Goal: Task Accomplishment & Management: Manage account settings

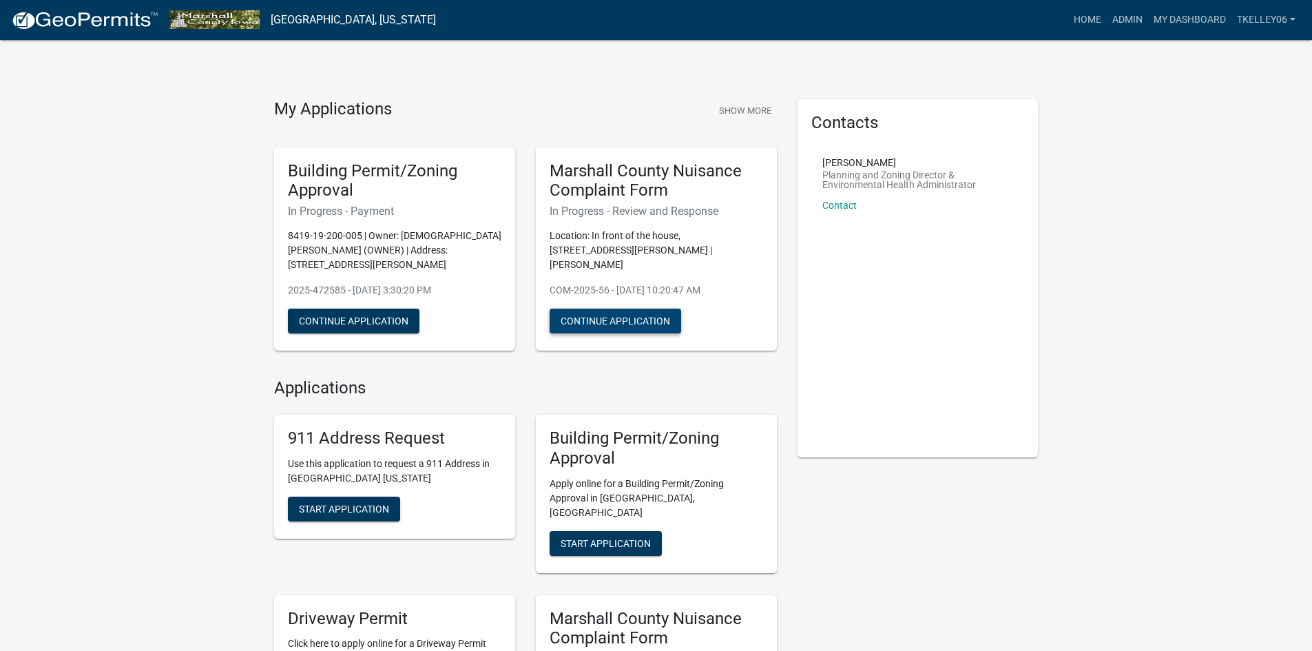
click at [615, 308] on button "Continue Application" at bounding box center [614, 320] width 131 height 25
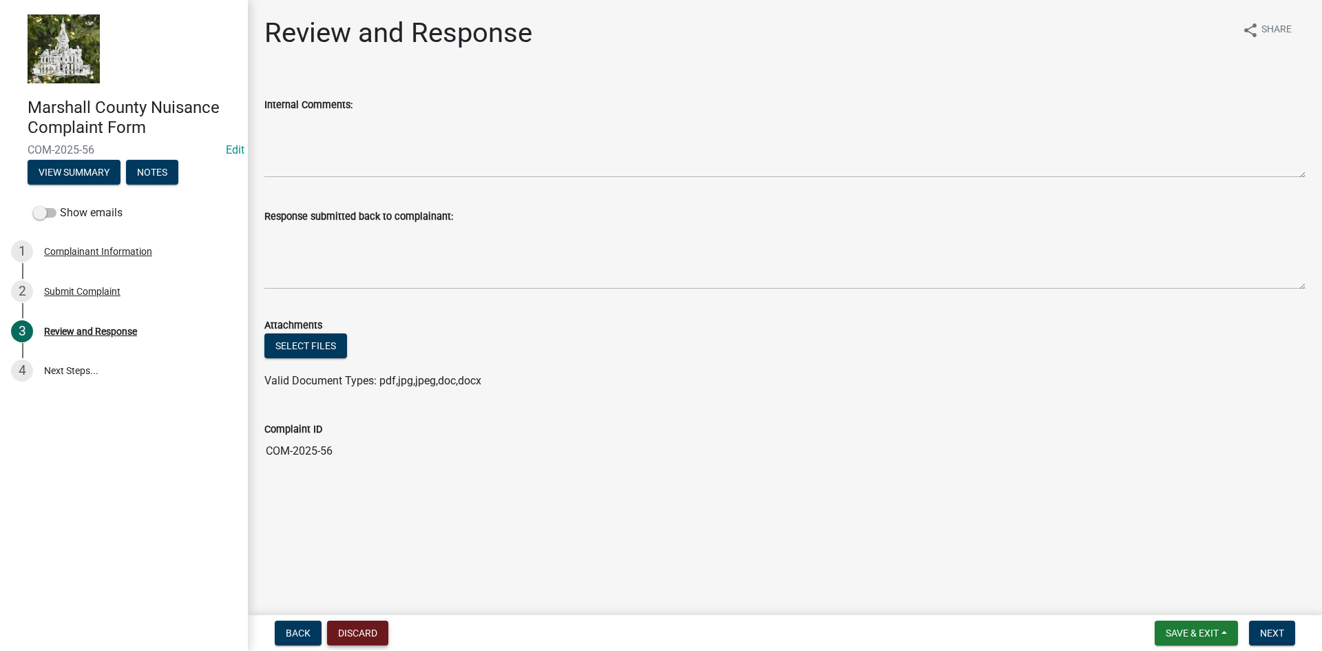
click at [374, 633] on button "Discard" at bounding box center [357, 632] width 61 height 25
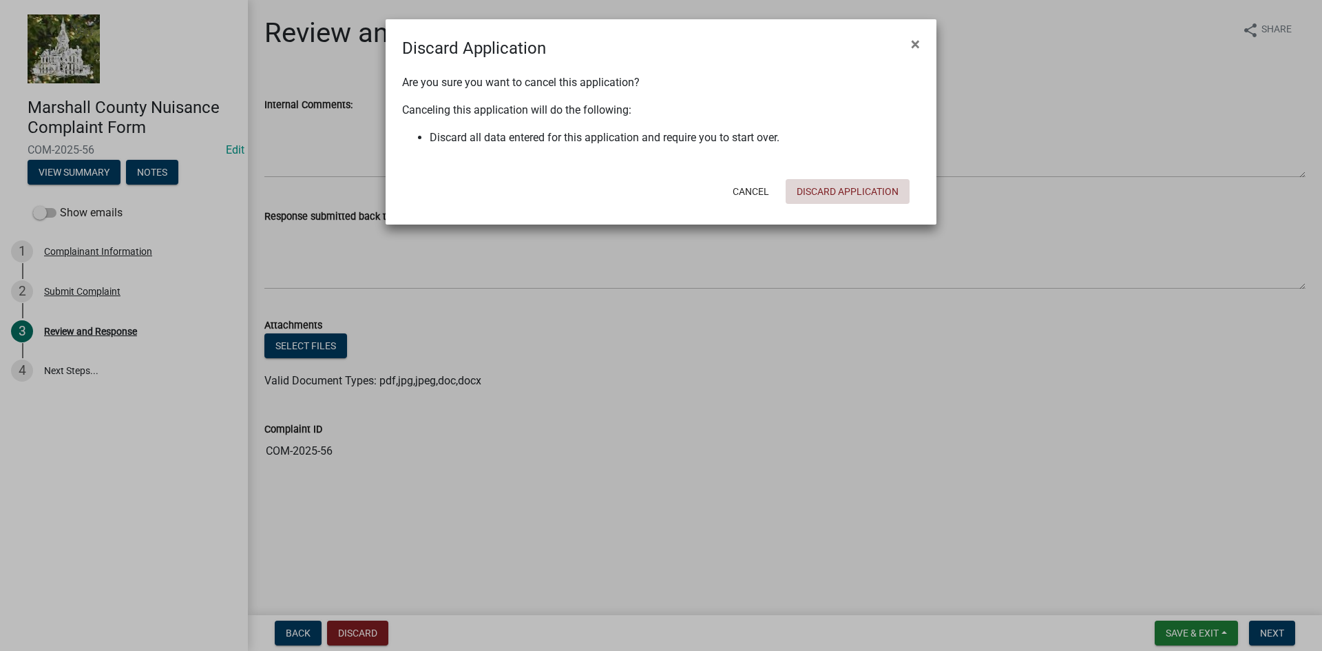
click at [837, 198] on button "Discard Application" at bounding box center [848, 191] width 124 height 25
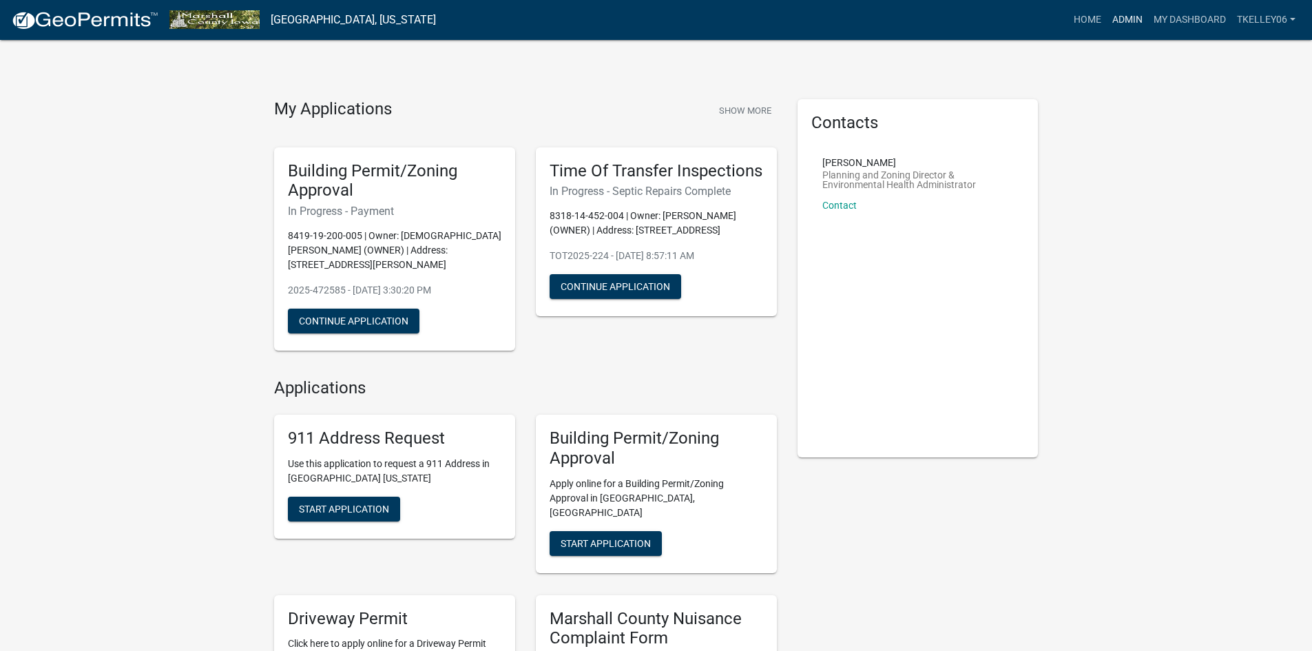
click at [1121, 14] on link "Admin" at bounding box center [1126, 20] width 41 height 26
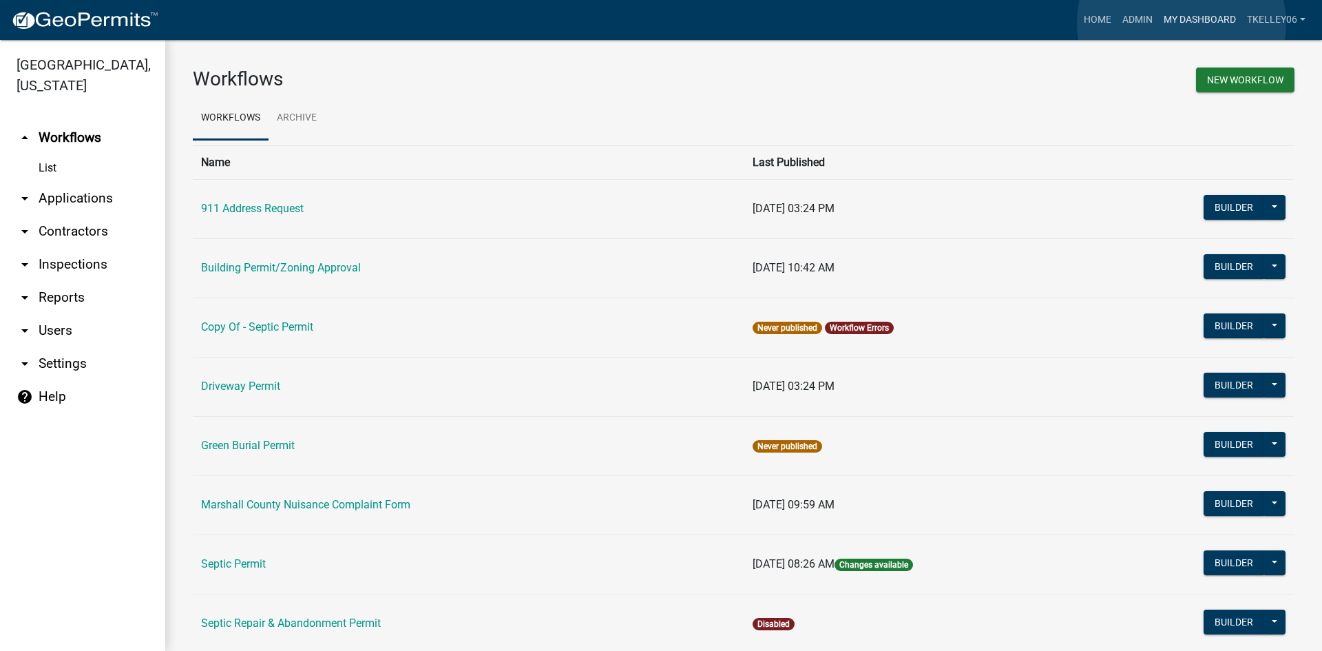
click at [1181, 23] on link "My Dashboard" at bounding box center [1199, 20] width 83 height 26
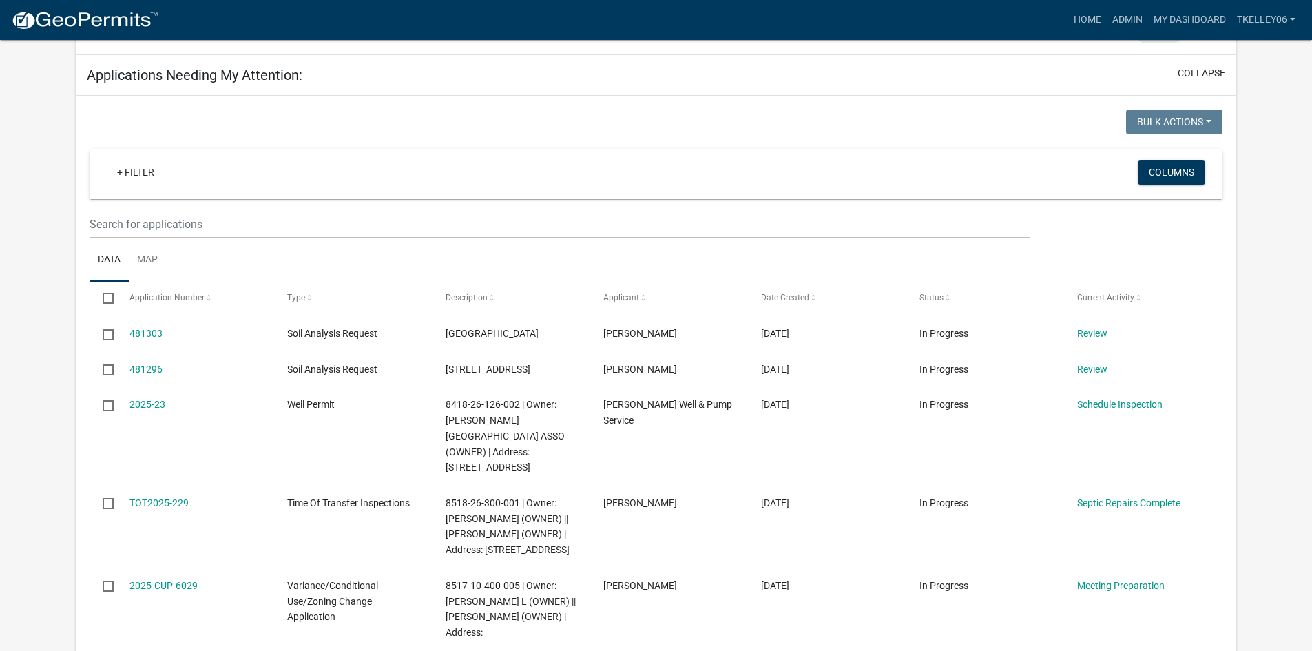
scroll to position [1583, 0]
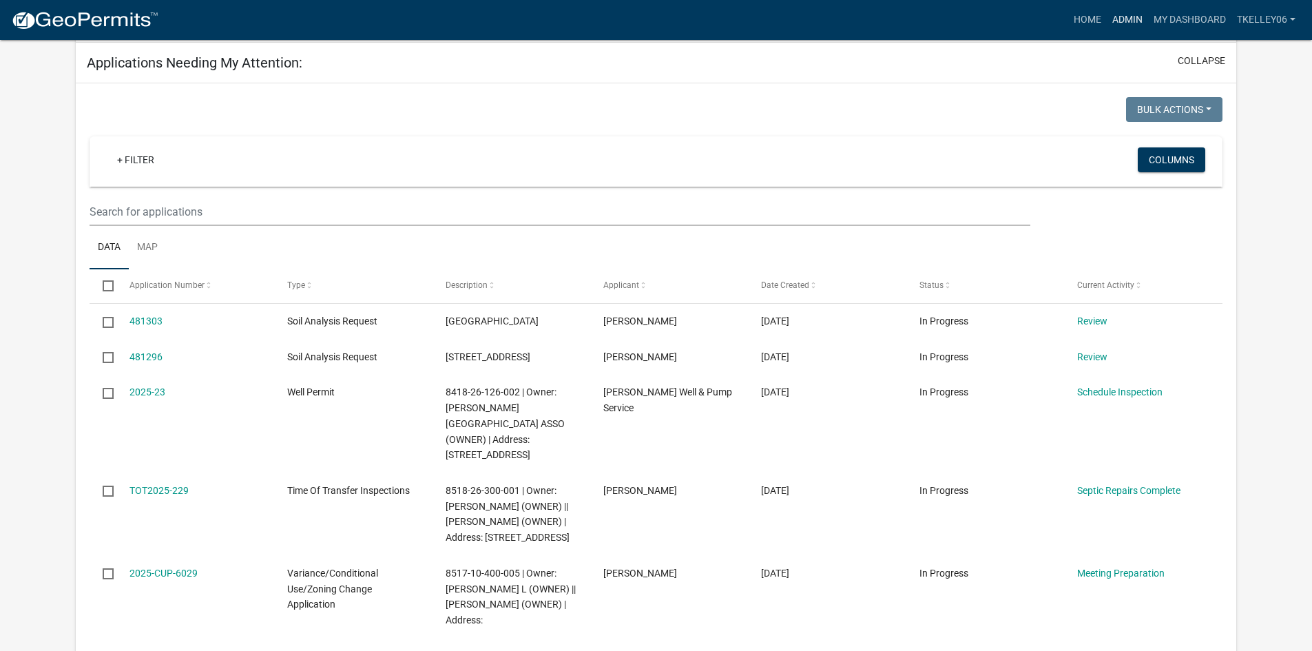
click at [1141, 15] on link "Admin" at bounding box center [1126, 20] width 41 height 26
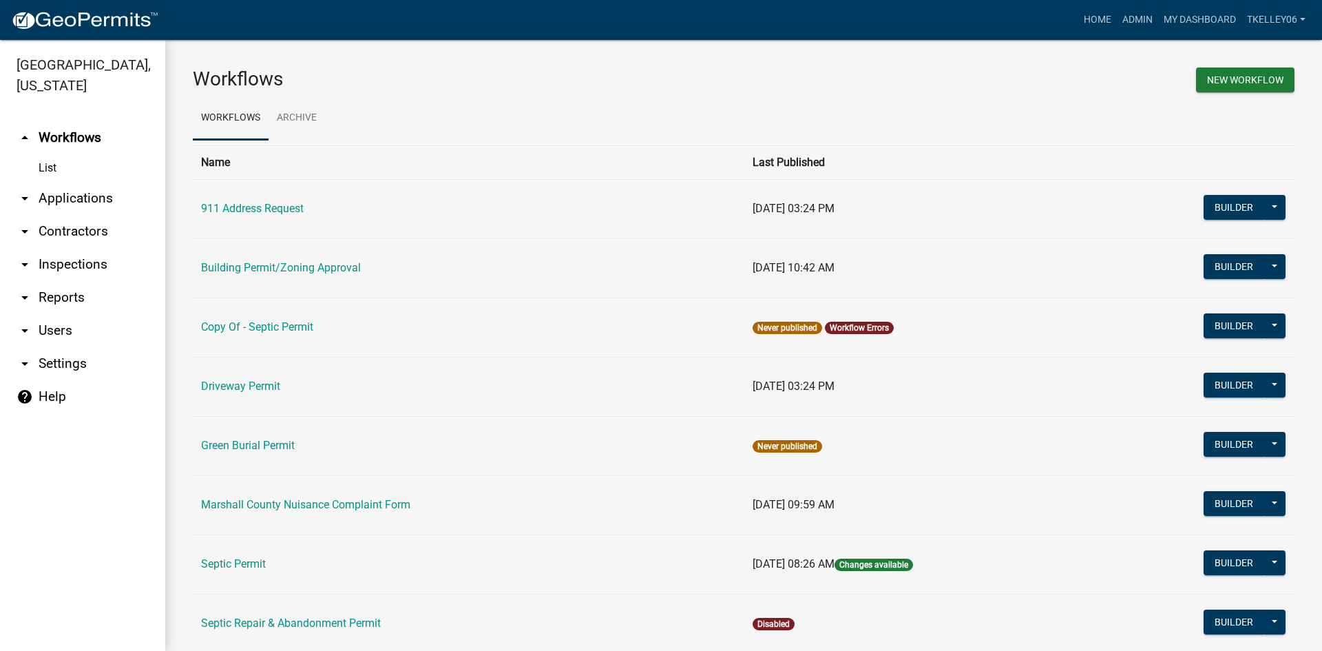
click at [76, 182] on link "arrow_drop_down Applications" at bounding box center [82, 198] width 165 height 33
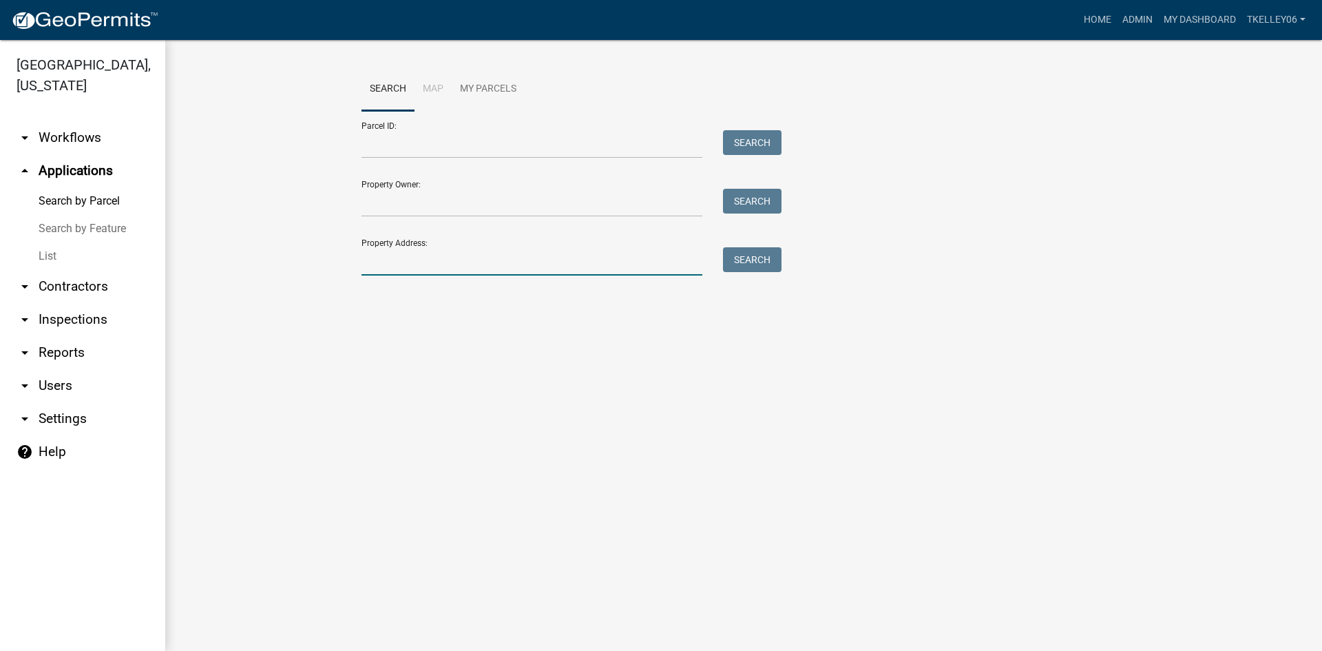
click at [379, 259] on input "Property Address:" at bounding box center [531, 261] width 341 height 28
type input "1449 [GEOGRAPHIC_DATA]"
click at [754, 260] on button "Search" at bounding box center [752, 259] width 59 height 25
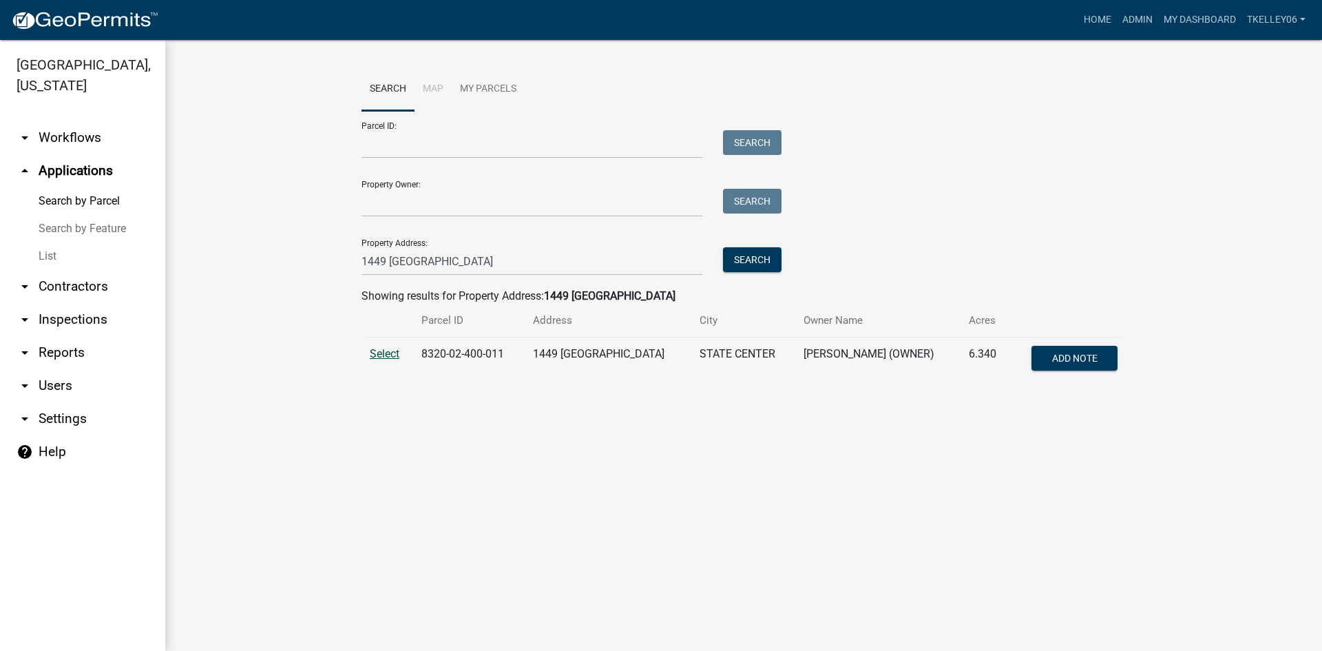
click at [381, 350] on span "Select" at bounding box center [385, 353] width 30 height 13
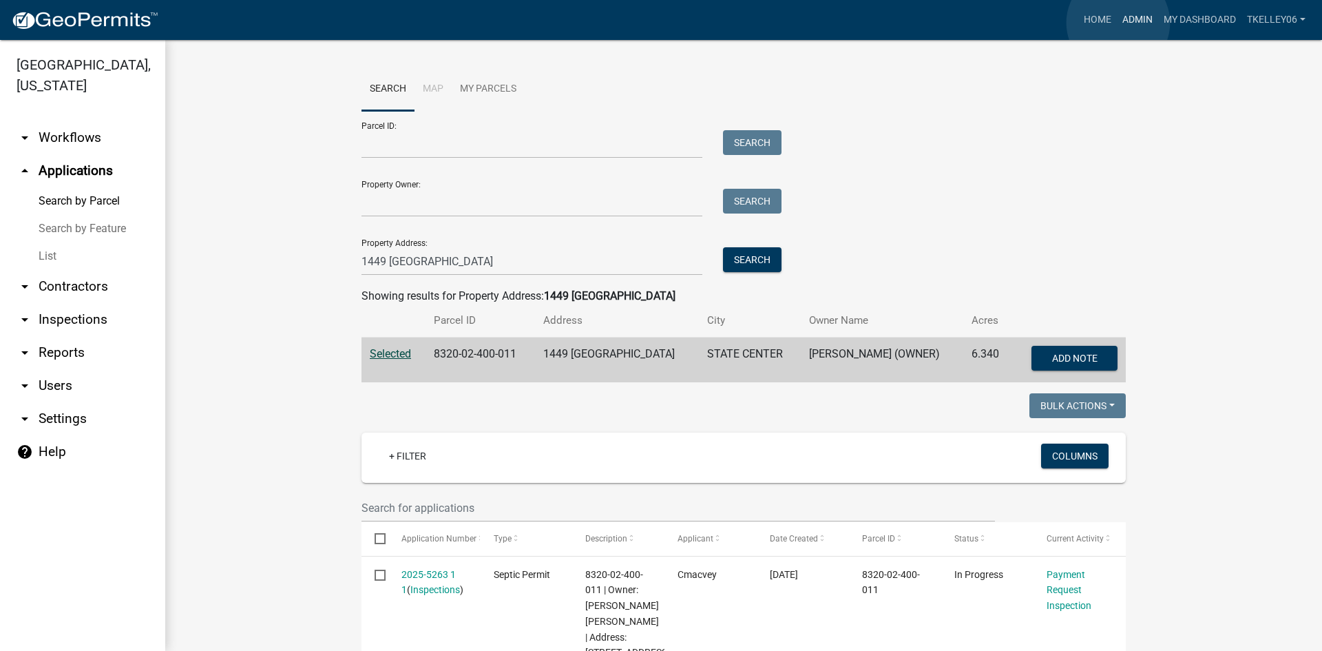
click at [1118, 23] on link "Admin" at bounding box center [1137, 20] width 41 height 26
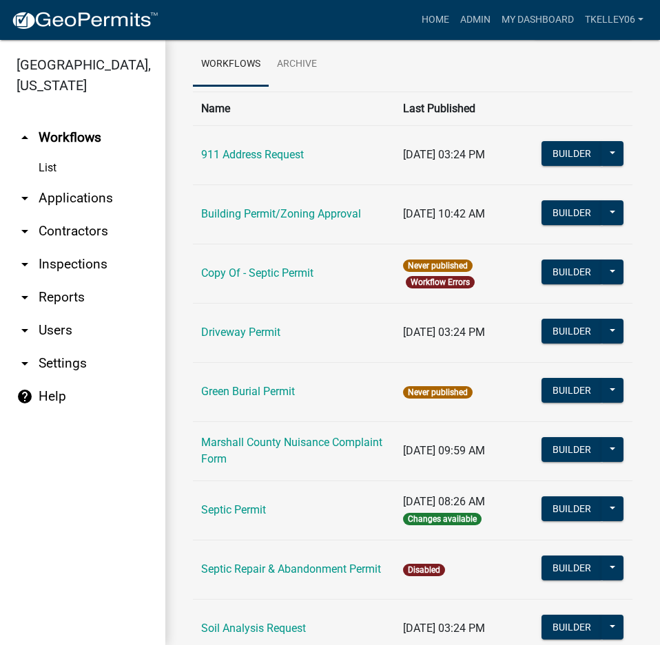
scroll to position [207, 0]
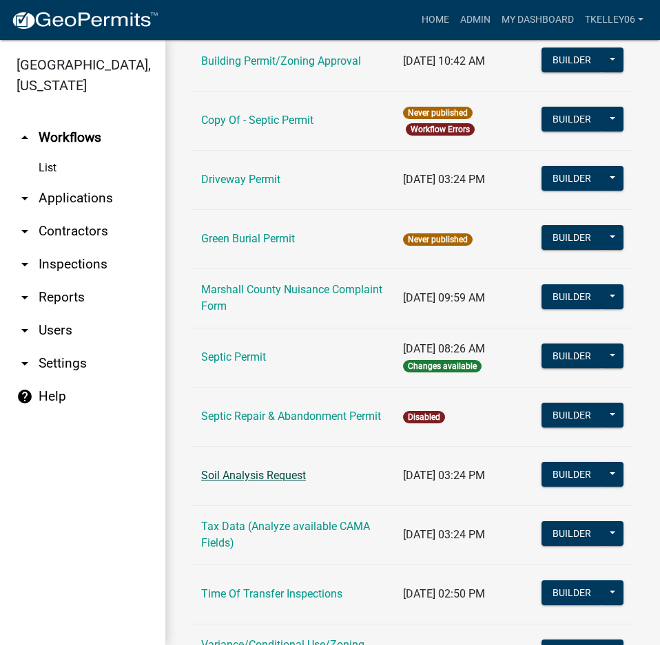
click at [261, 474] on link "Soil Analysis Request" at bounding box center [253, 475] width 105 height 13
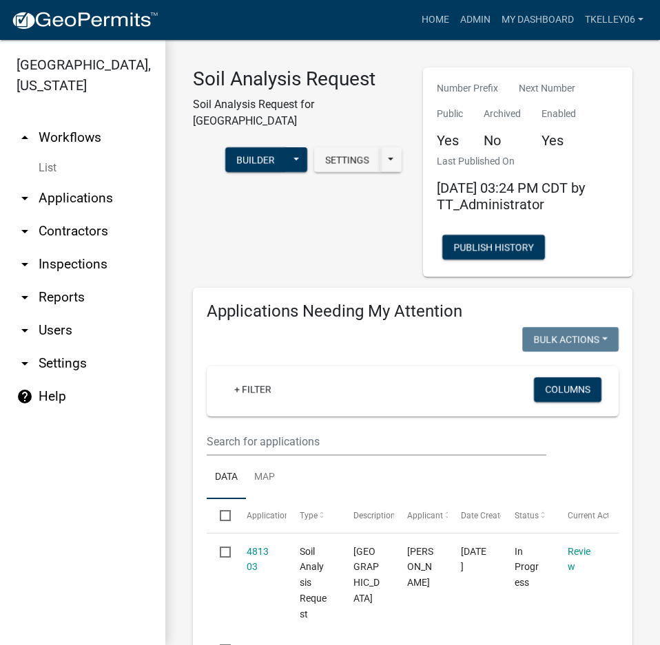
select select "3: 100"
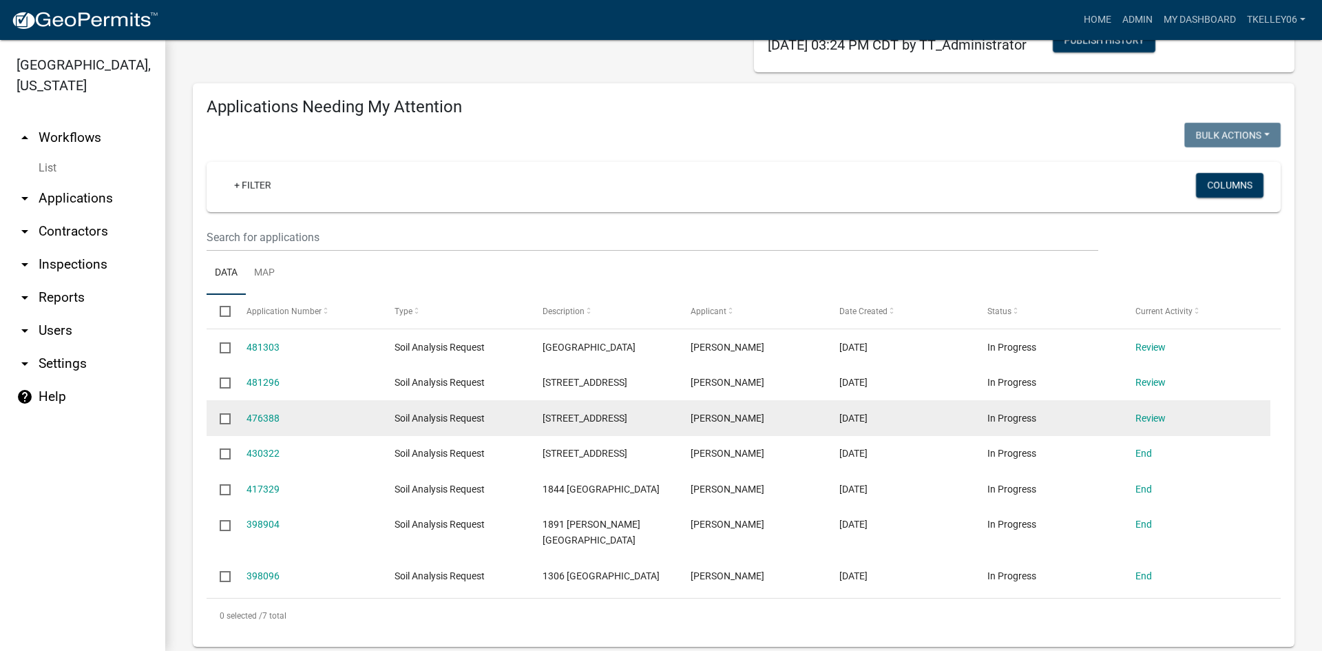
scroll to position [138, 0]
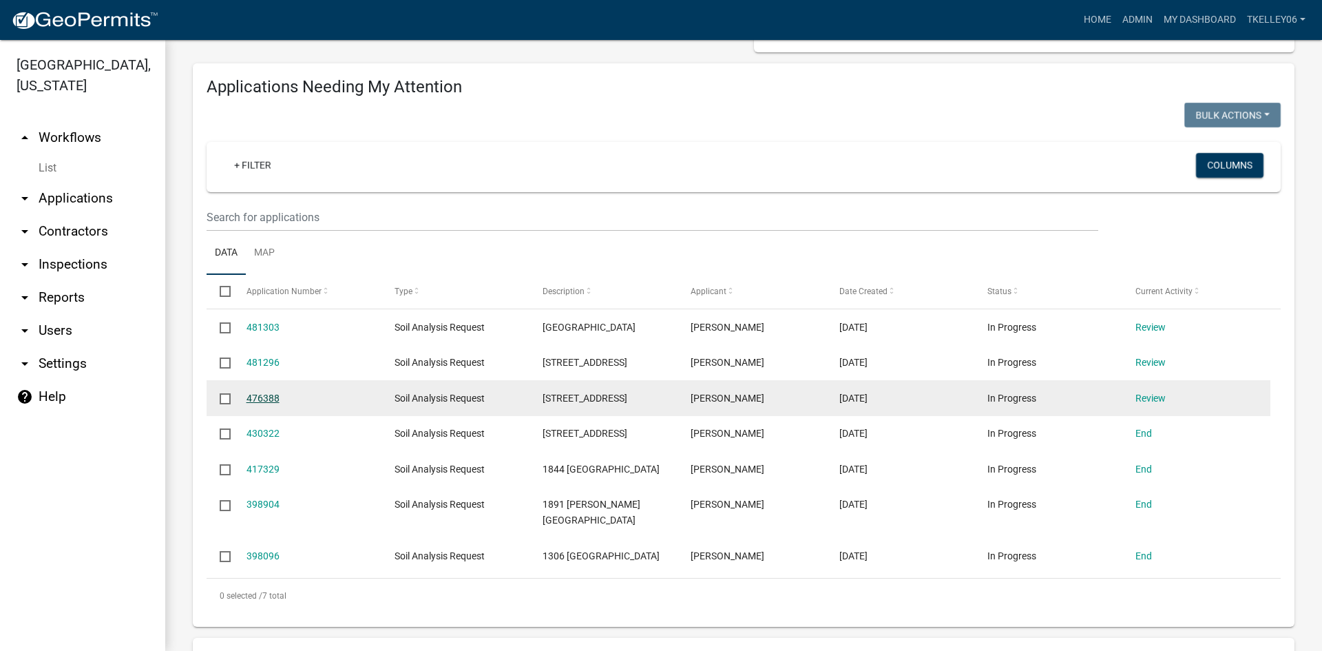
click at [263, 395] on link "476388" at bounding box center [262, 397] width 33 height 11
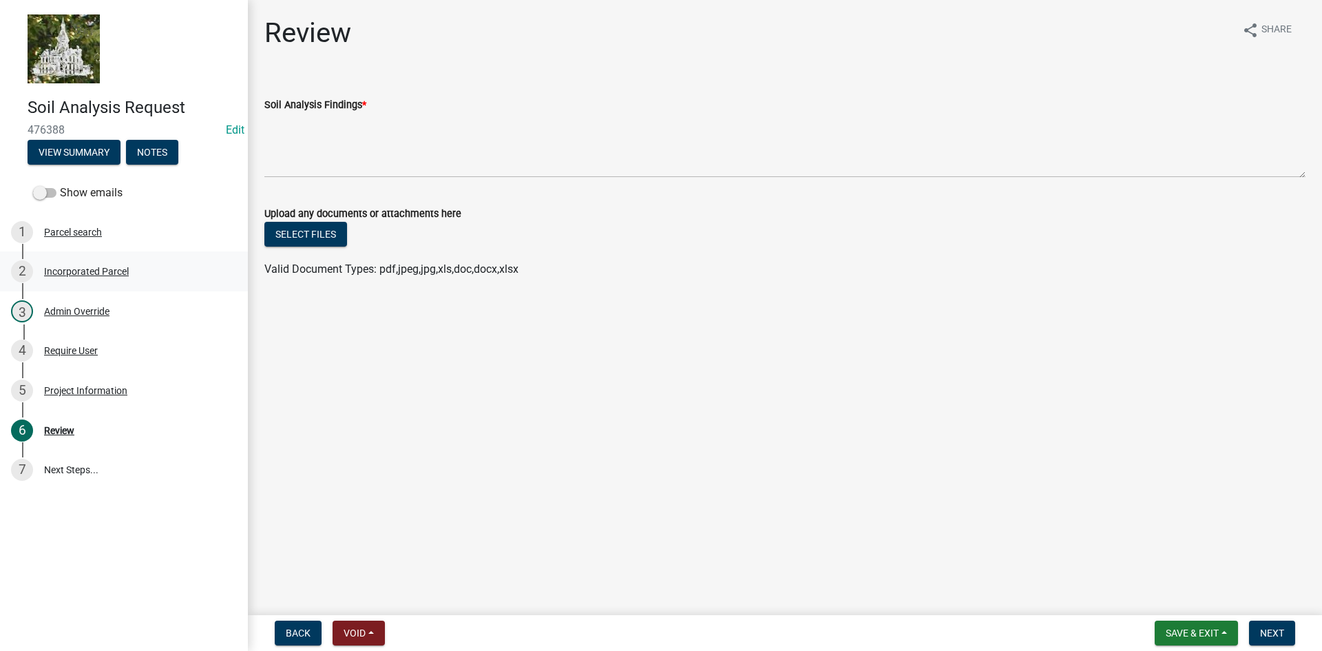
click at [70, 255] on link "2 Incorporated Parcel" at bounding box center [124, 271] width 248 height 40
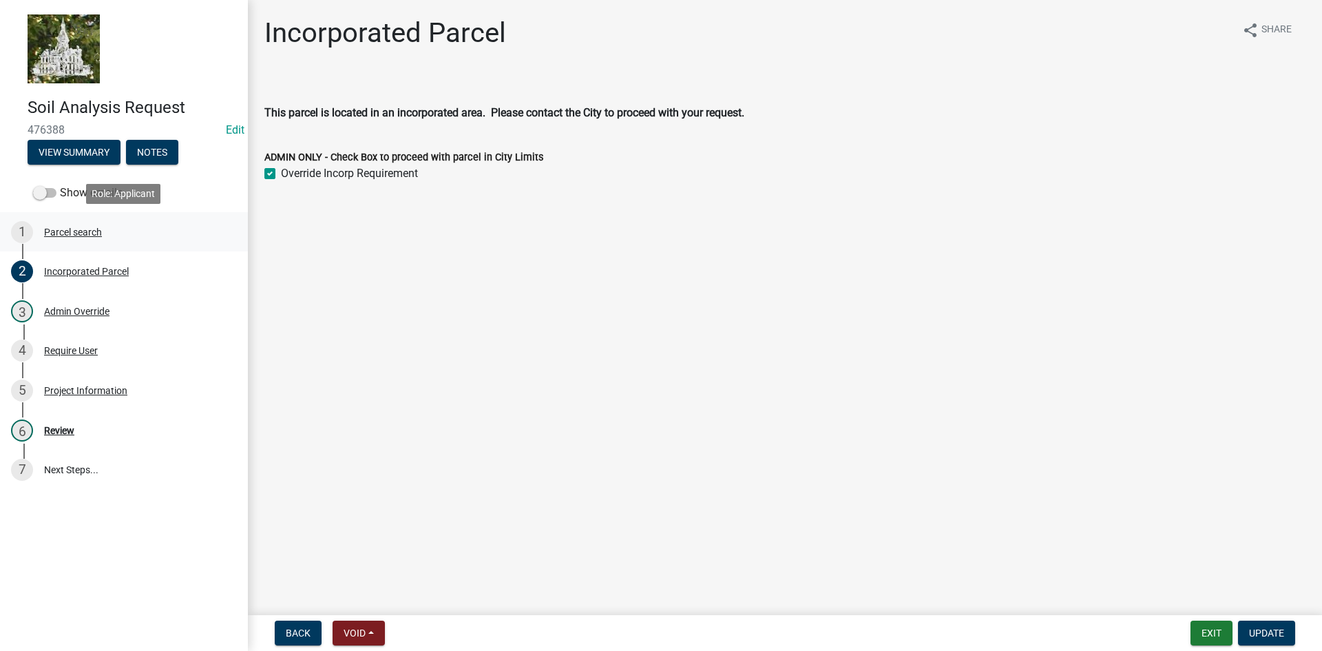
click at [70, 213] on link "1 Parcel search" at bounding box center [124, 232] width 248 height 40
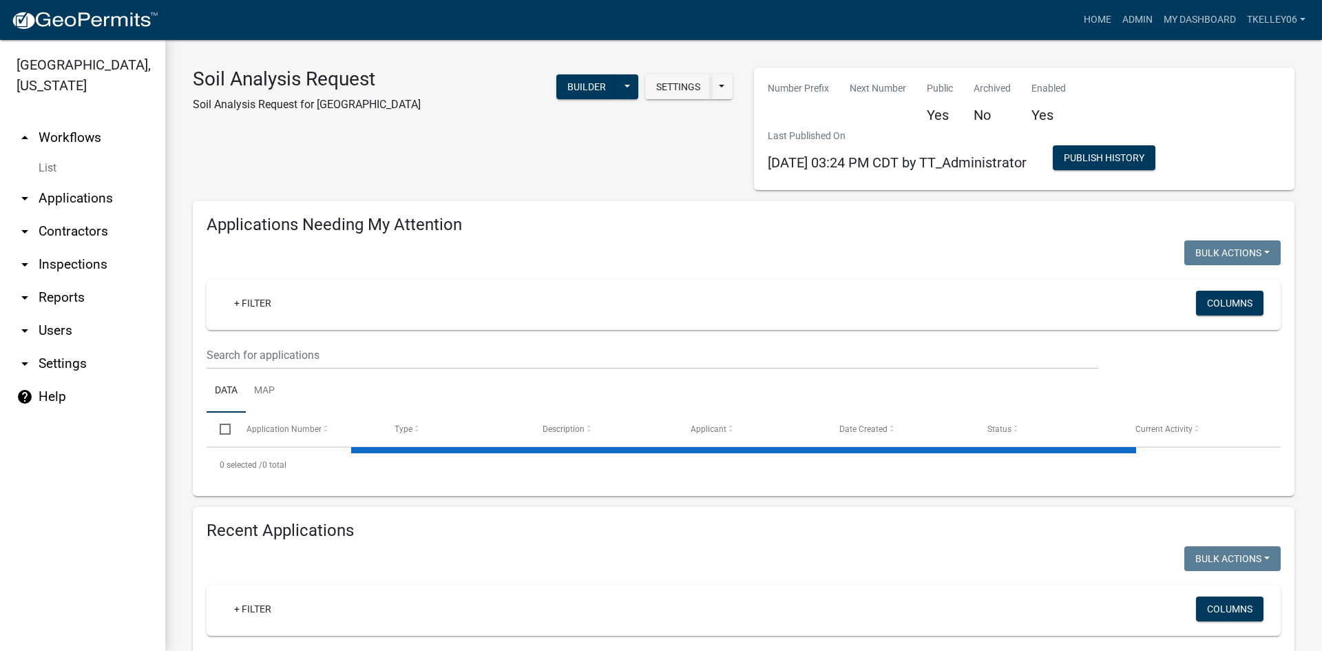
select select "3: 100"
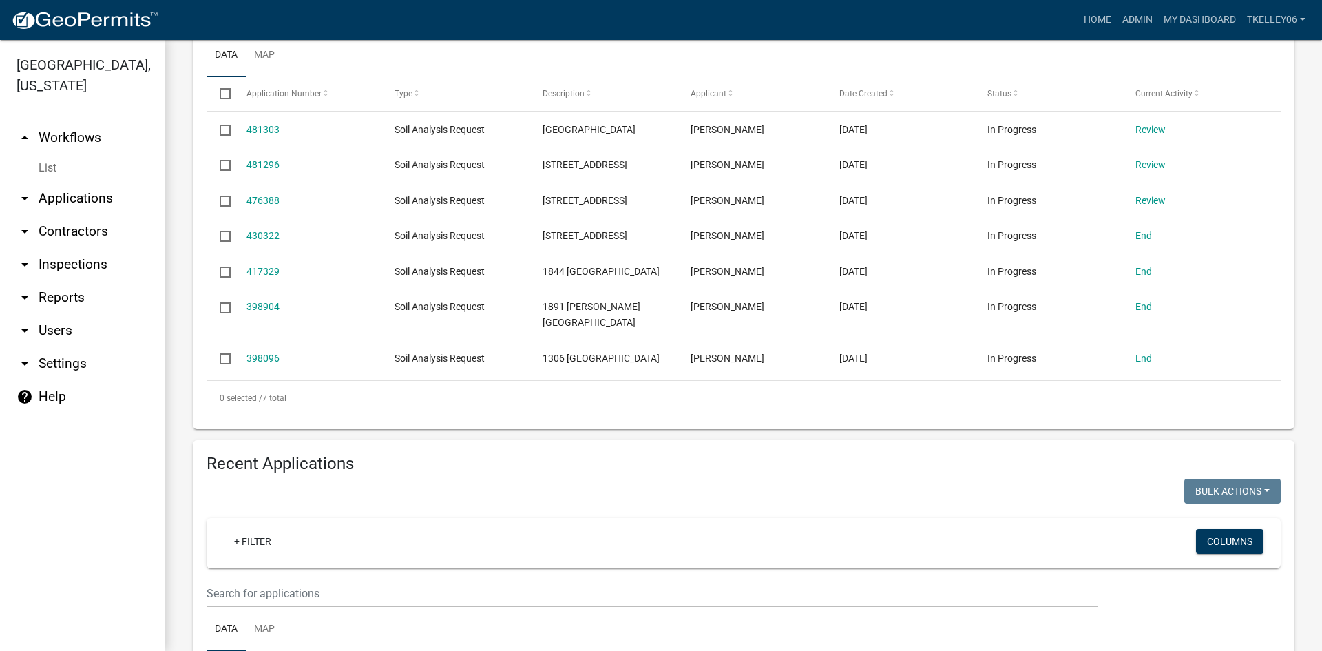
scroll to position [69, 0]
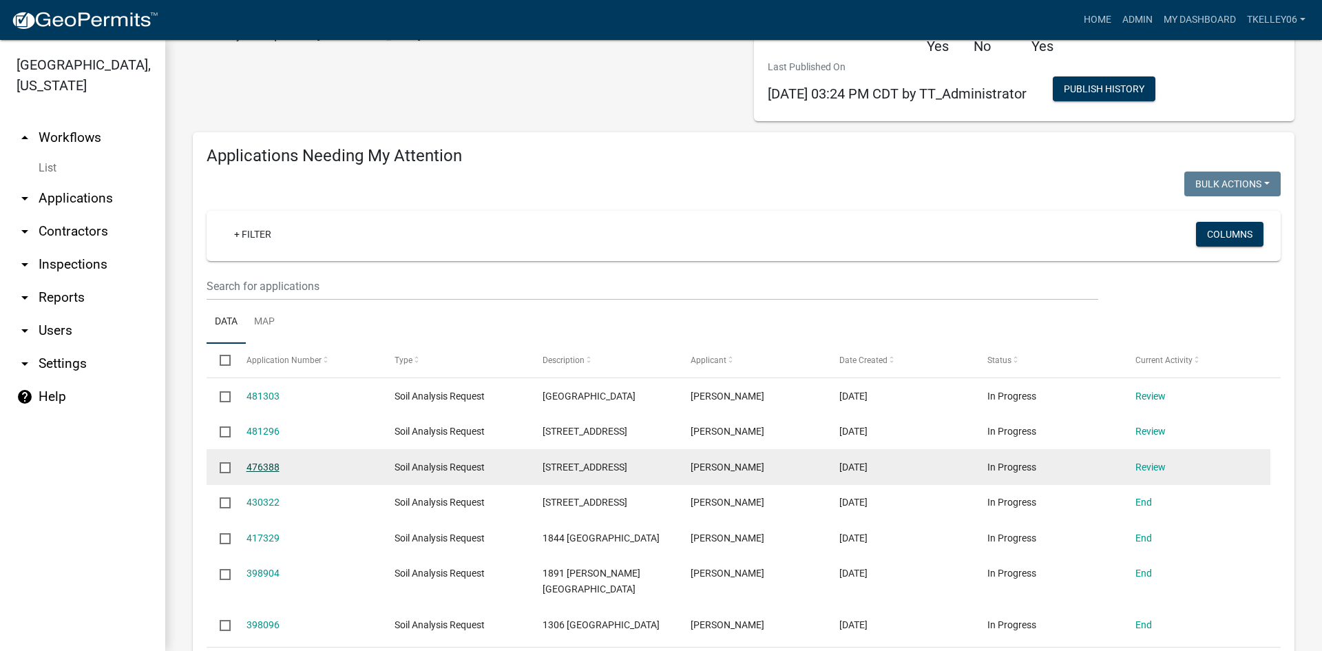
click at [255, 464] on link "476388" at bounding box center [262, 466] width 33 height 11
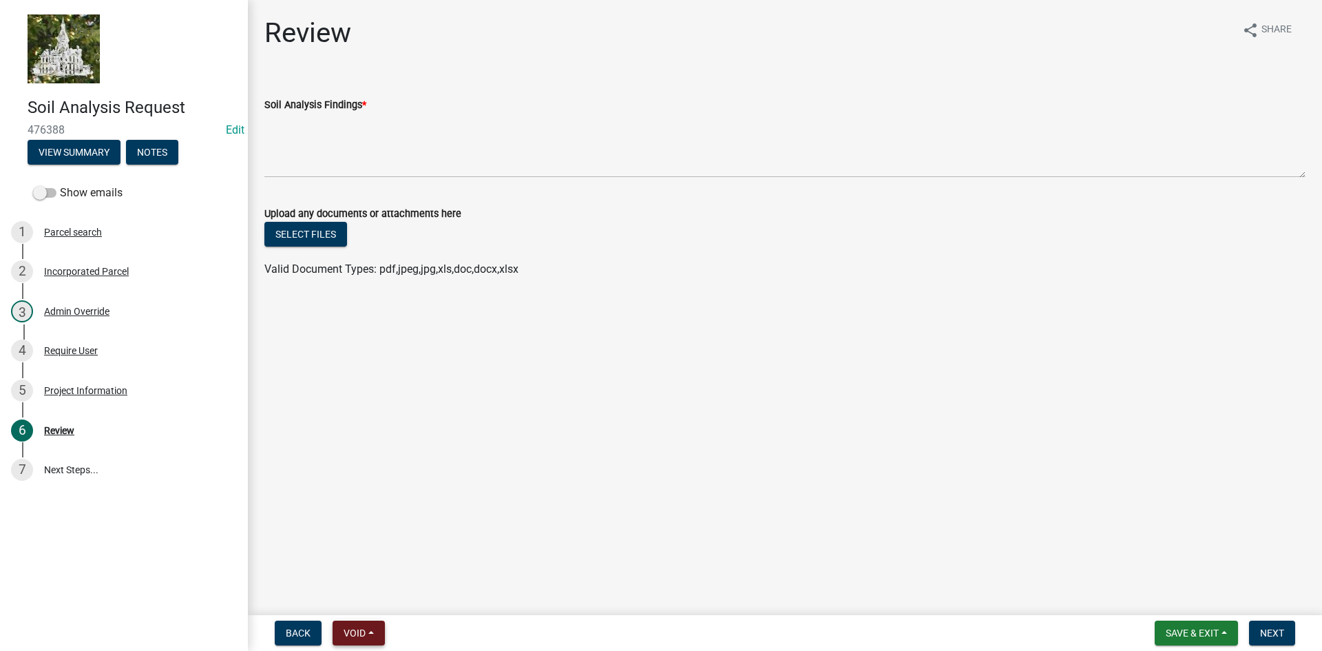
click at [362, 633] on span "Void" at bounding box center [355, 632] width 22 height 11
click at [375, 602] on button "Void" at bounding box center [388, 596] width 110 height 33
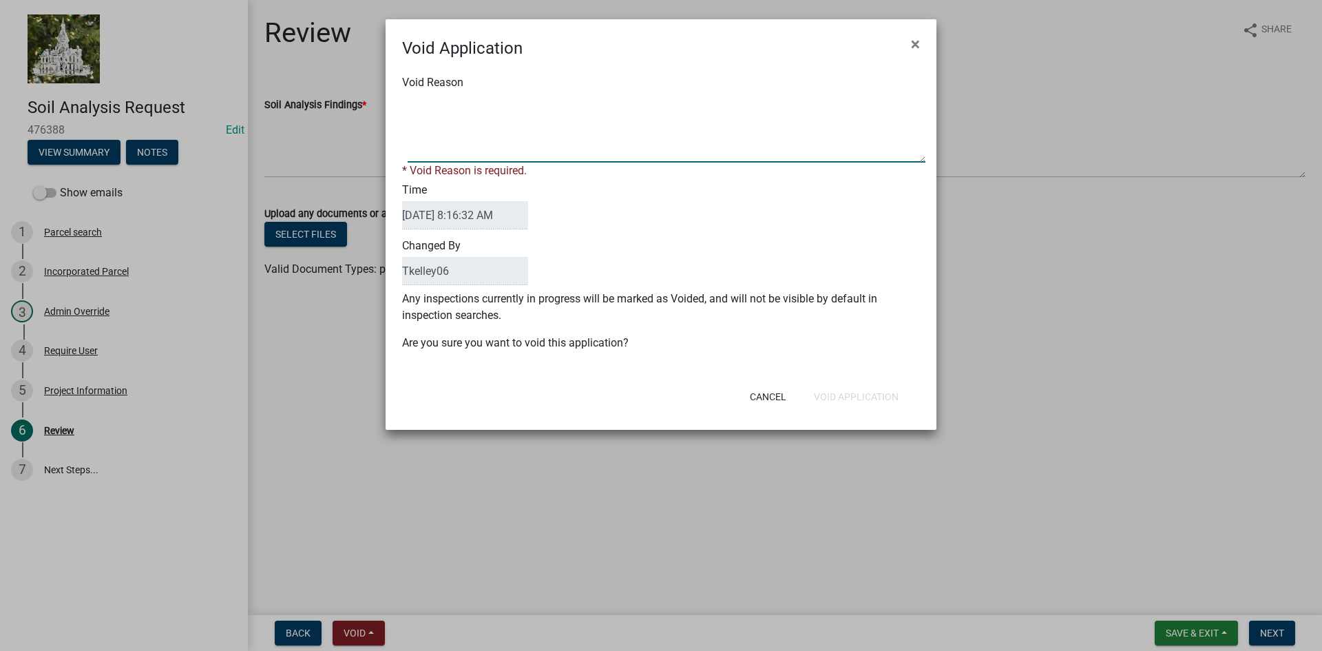
click at [442, 149] on textarea "Void Reason" at bounding box center [667, 128] width 518 height 69
type textarea "Wrong Address"
click at [830, 397] on div "Cancel Void Application" at bounding box center [750, 397] width 339 height 36
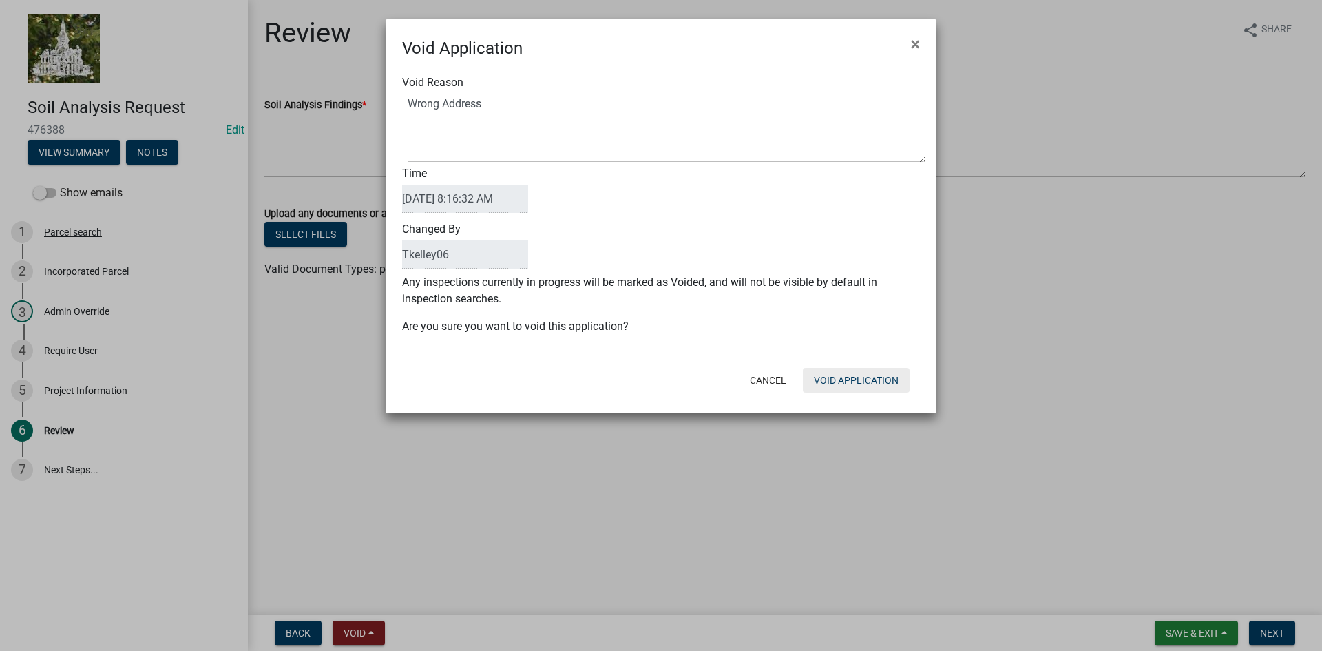
click at [836, 387] on button "Void Application" at bounding box center [856, 380] width 107 height 25
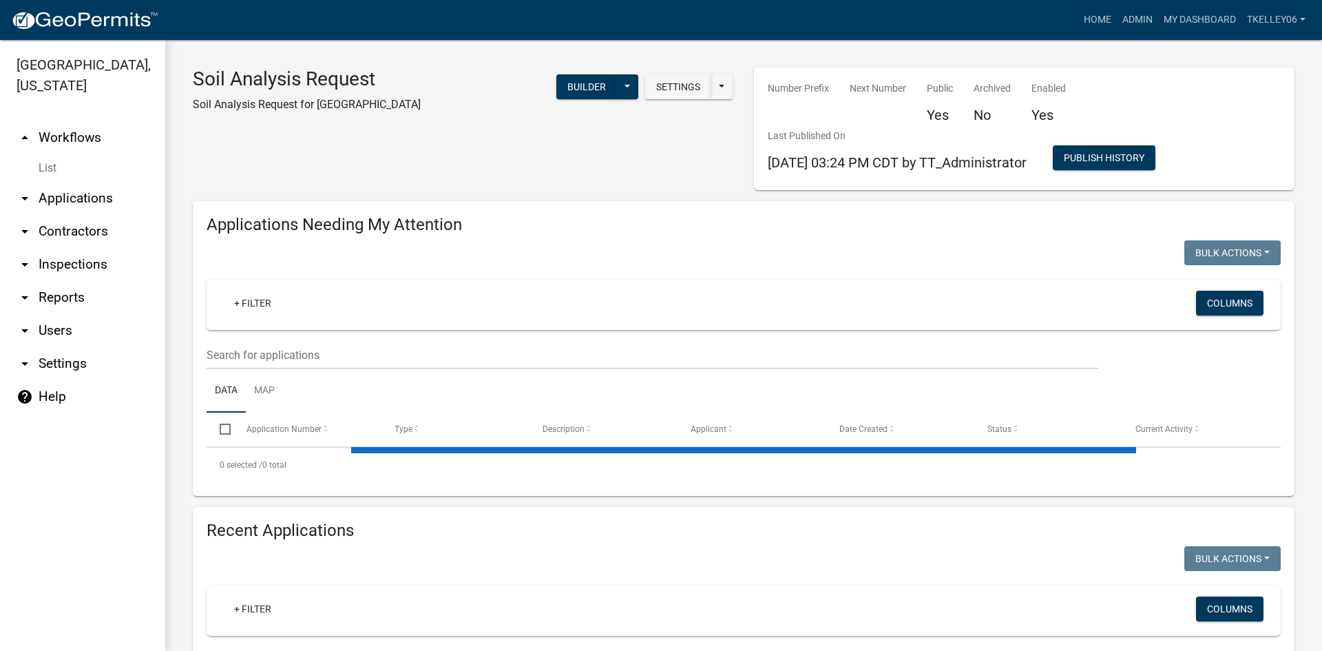
select select "3: 100"
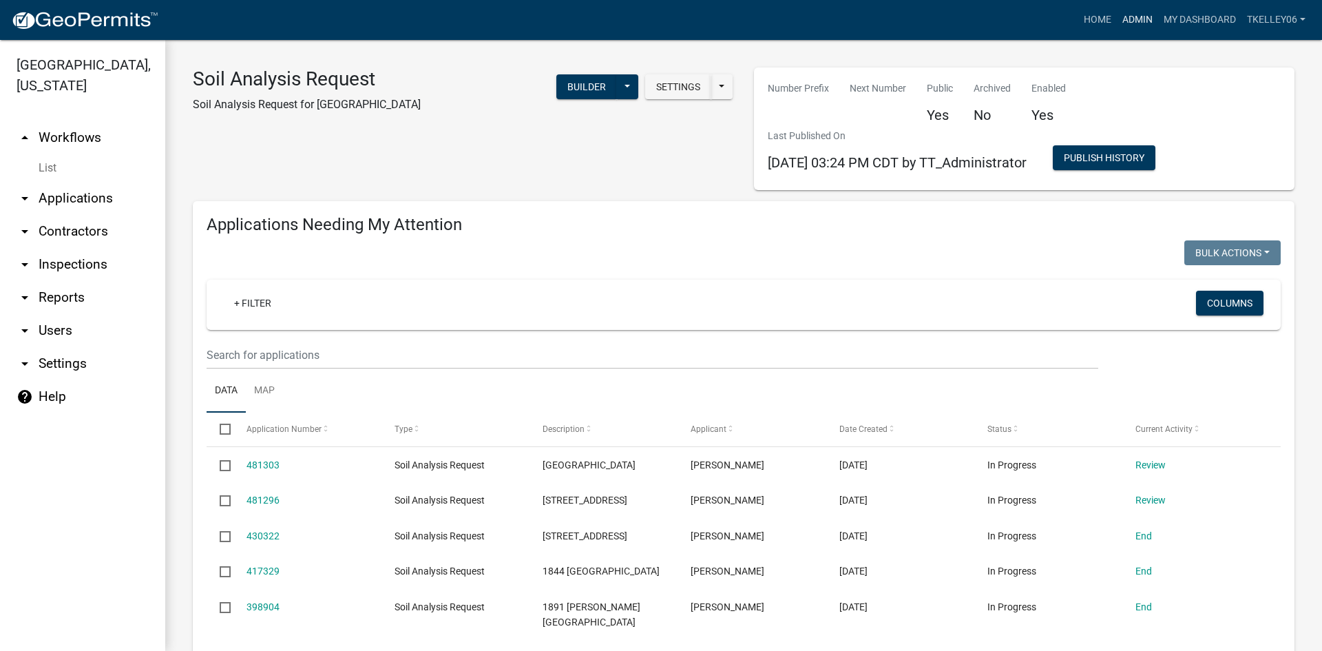
click at [1126, 22] on link "Admin" at bounding box center [1137, 20] width 41 height 26
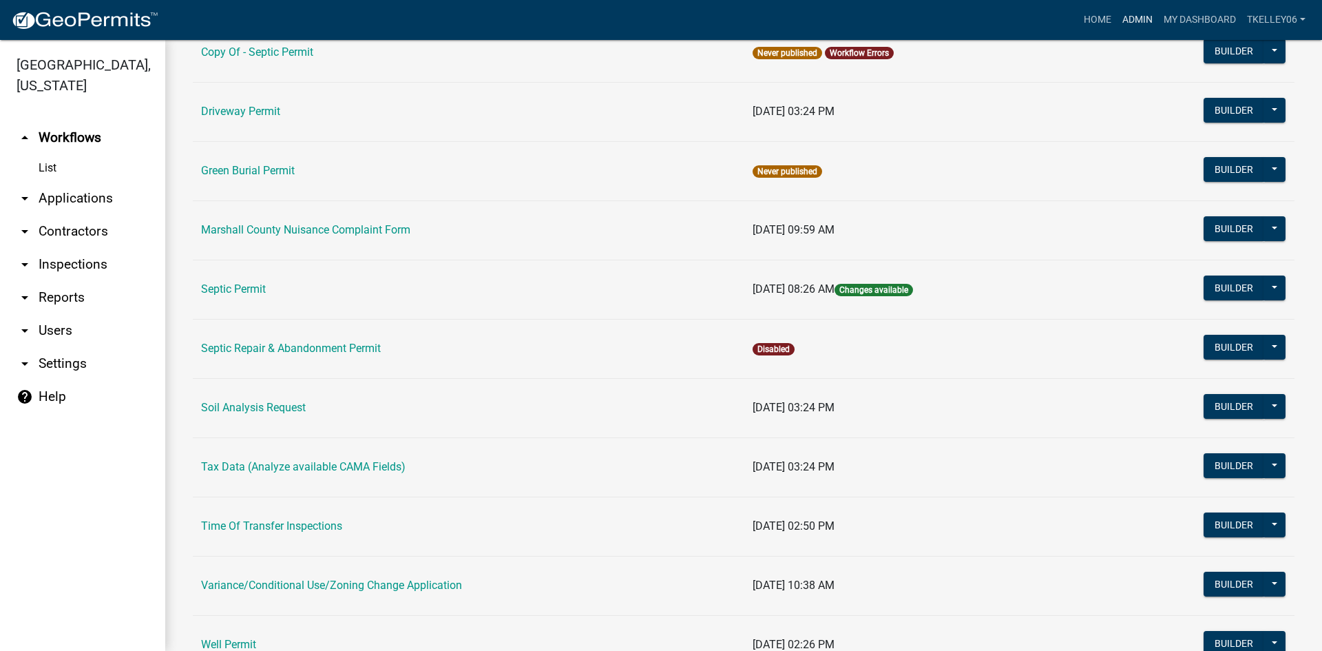
scroll to position [275, 0]
click at [275, 415] on td "Soil Analysis Request" at bounding box center [468, 406] width 551 height 59
click at [275, 408] on link "Soil Analysis Request" at bounding box center [253, 406] width 105 height 13
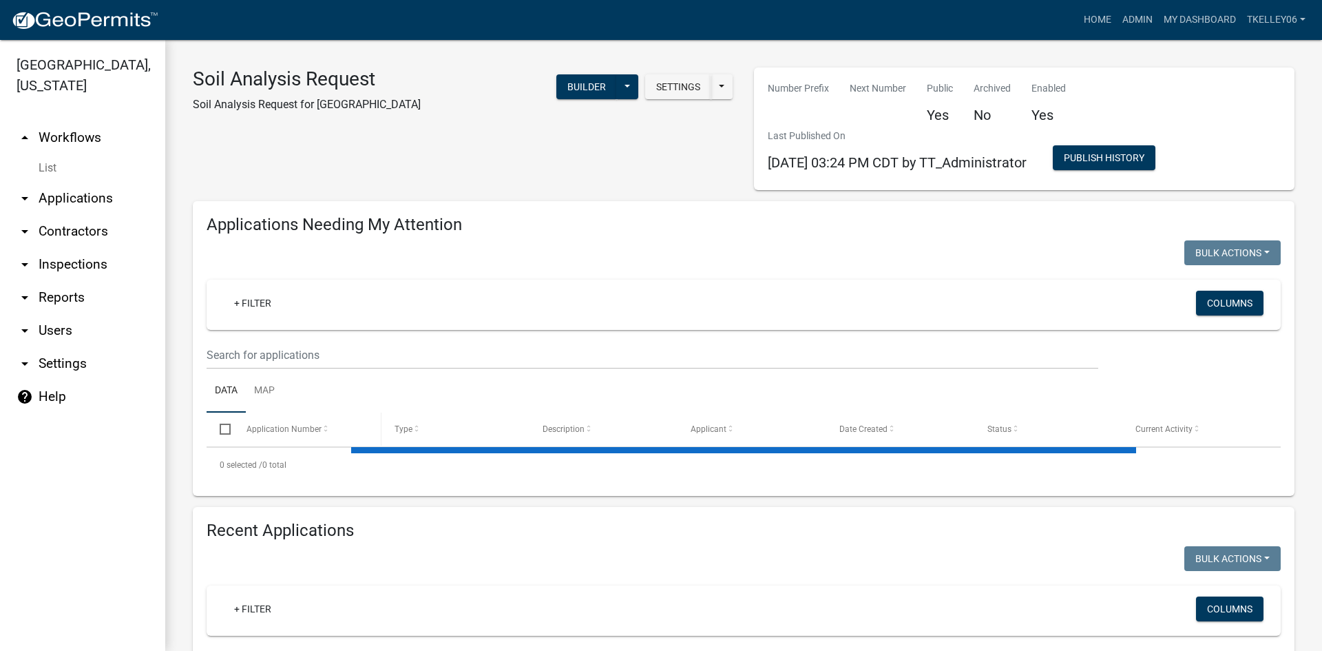
select select "3: 100"
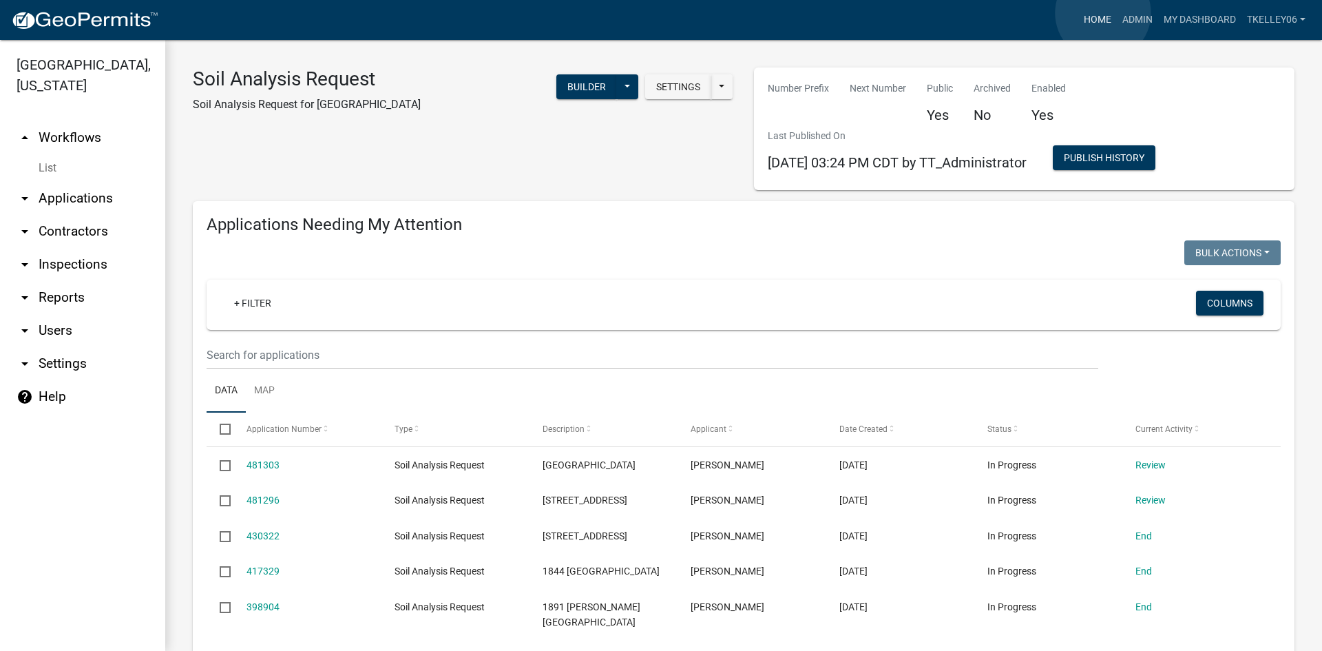
click at [1103, 13] on link "Home" at bounding box center [1097, 20] width 39 height 26
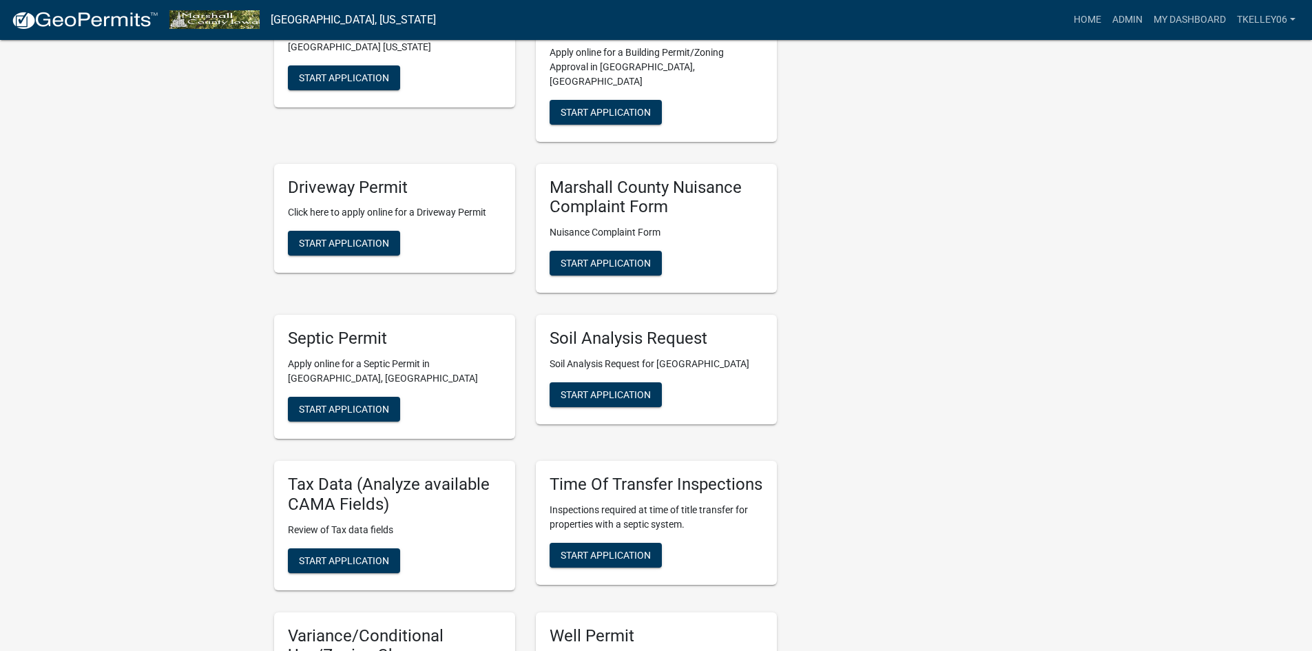
scroll to position [551, 0]
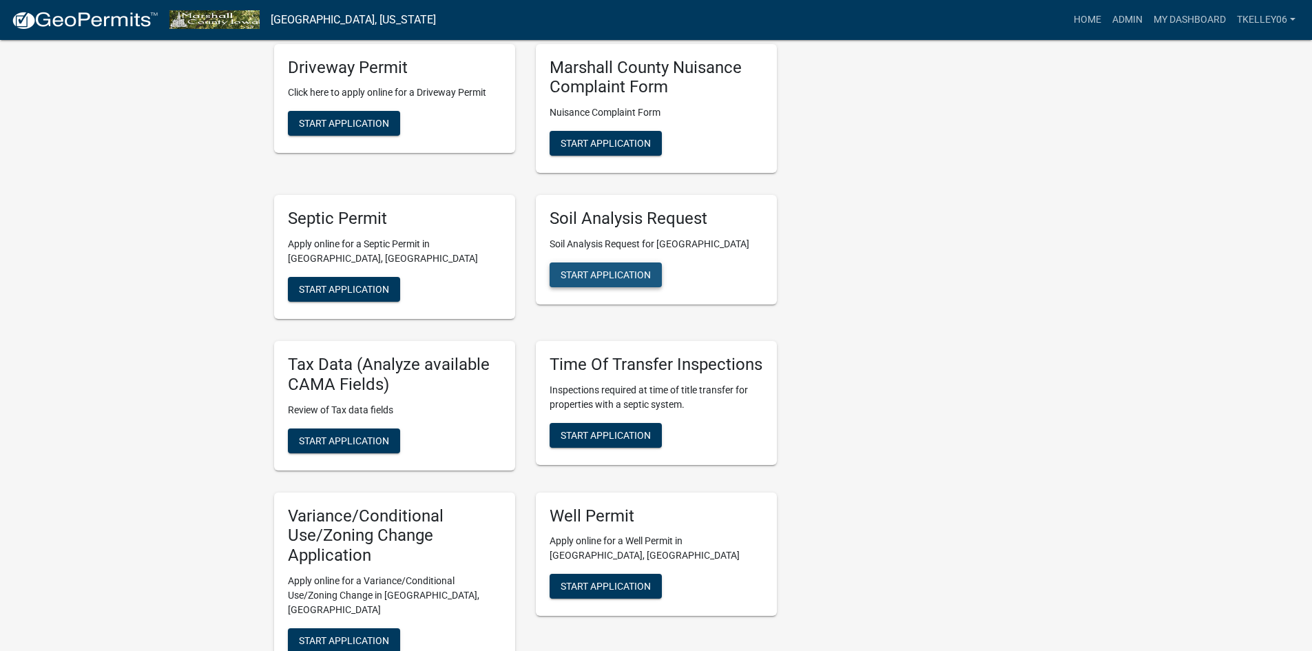
click at [629, 262] on button "Start Application" at bounding box center [605, 274] width 112 height 25
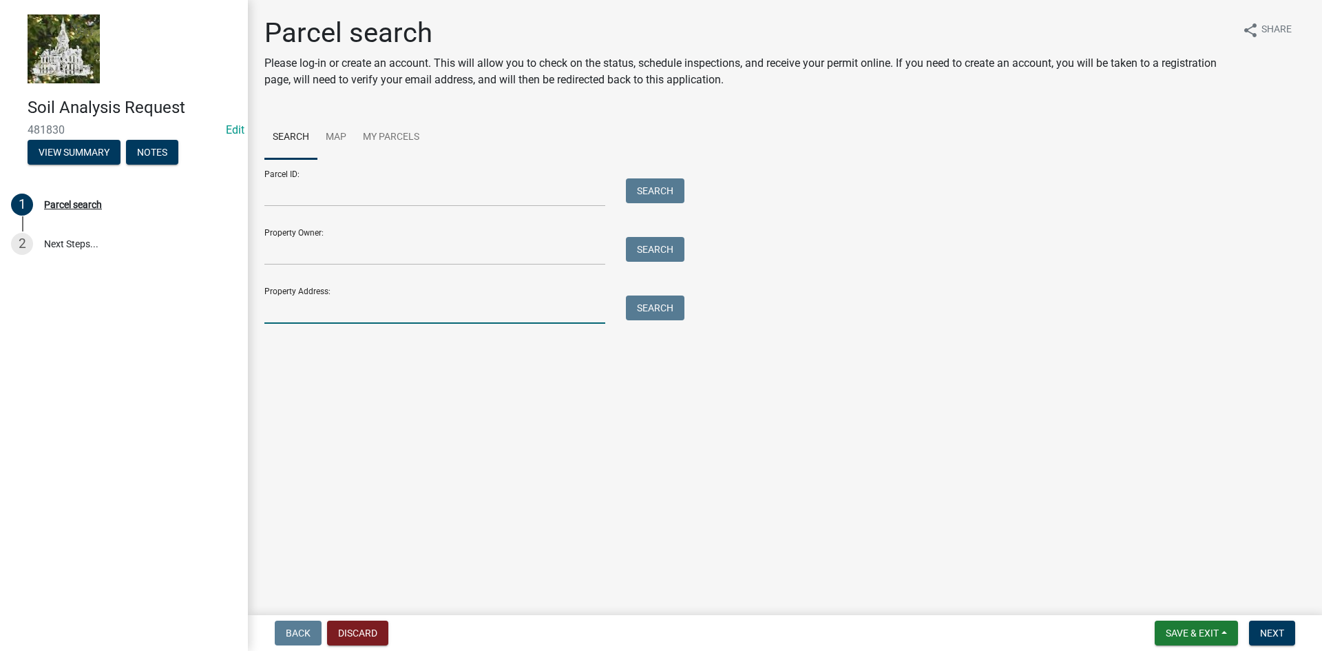
click at [336, 297] on input "Property Address:" at bounding box center [434, 309] width 341 height 28
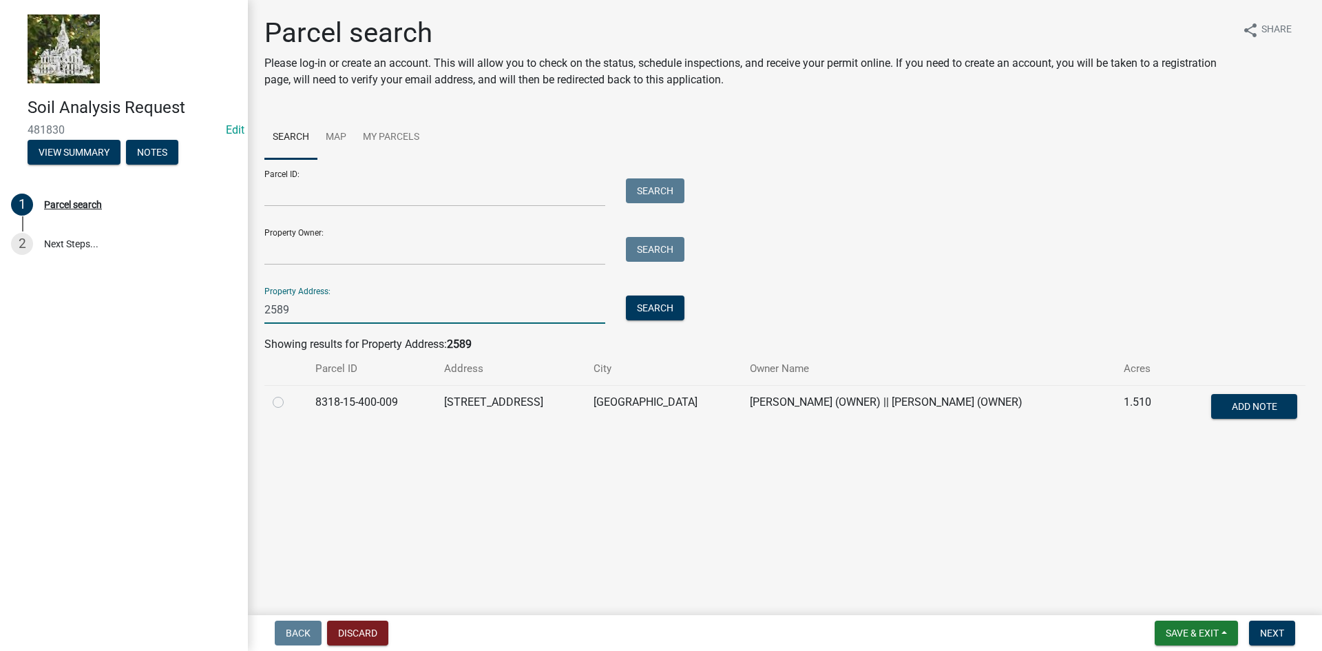
type input "2589"
click at [289, 394] on label at bounding box center [289, 394] width 0 height 0
click at [289, 403] on input "radio" at bounding box center [293, 398] width 9 height 9
radio input "true"
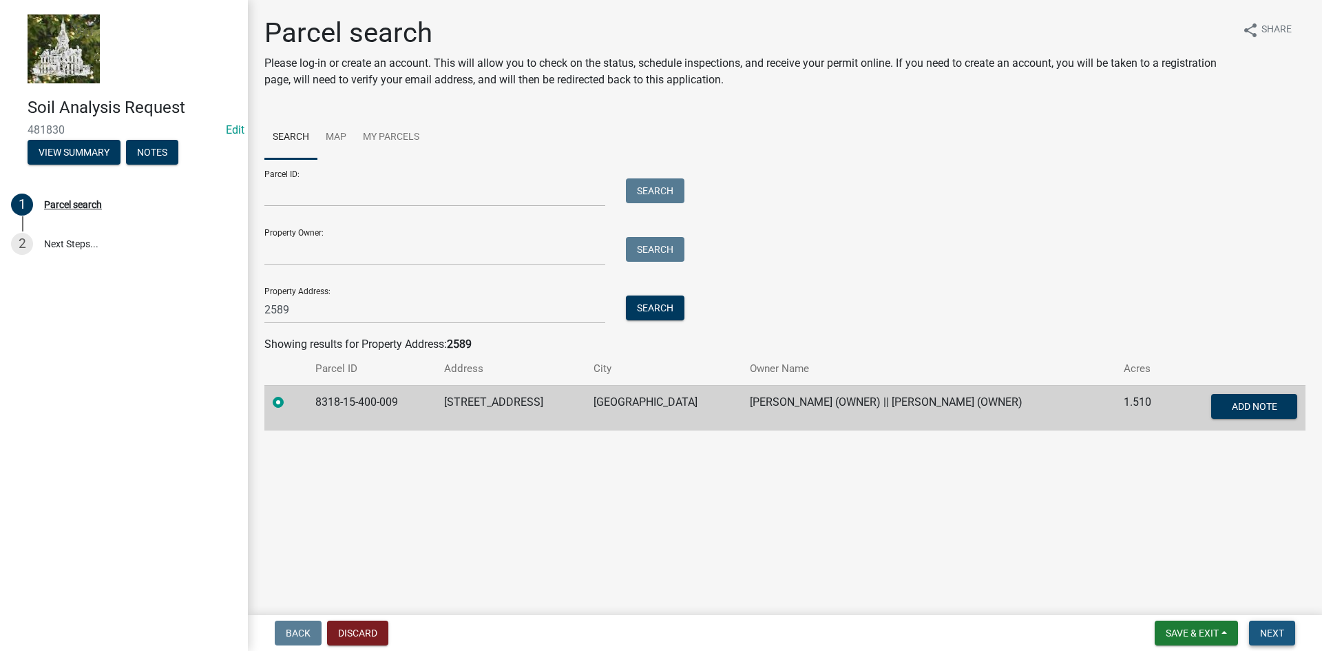
click at [1261, 632] on span "Next" at bounding box center [1272, 632] width 24 height 11
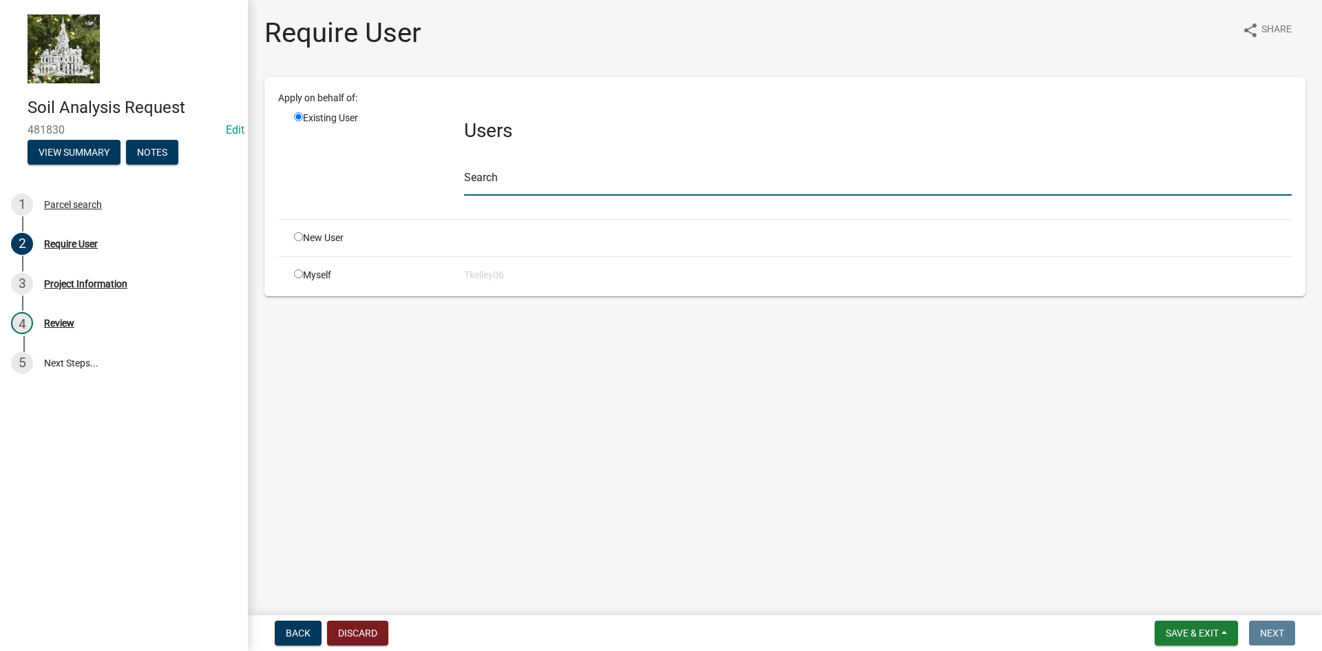
click at [487, 178] on input "text" at bounding box center [878, 181] width 828 height 28
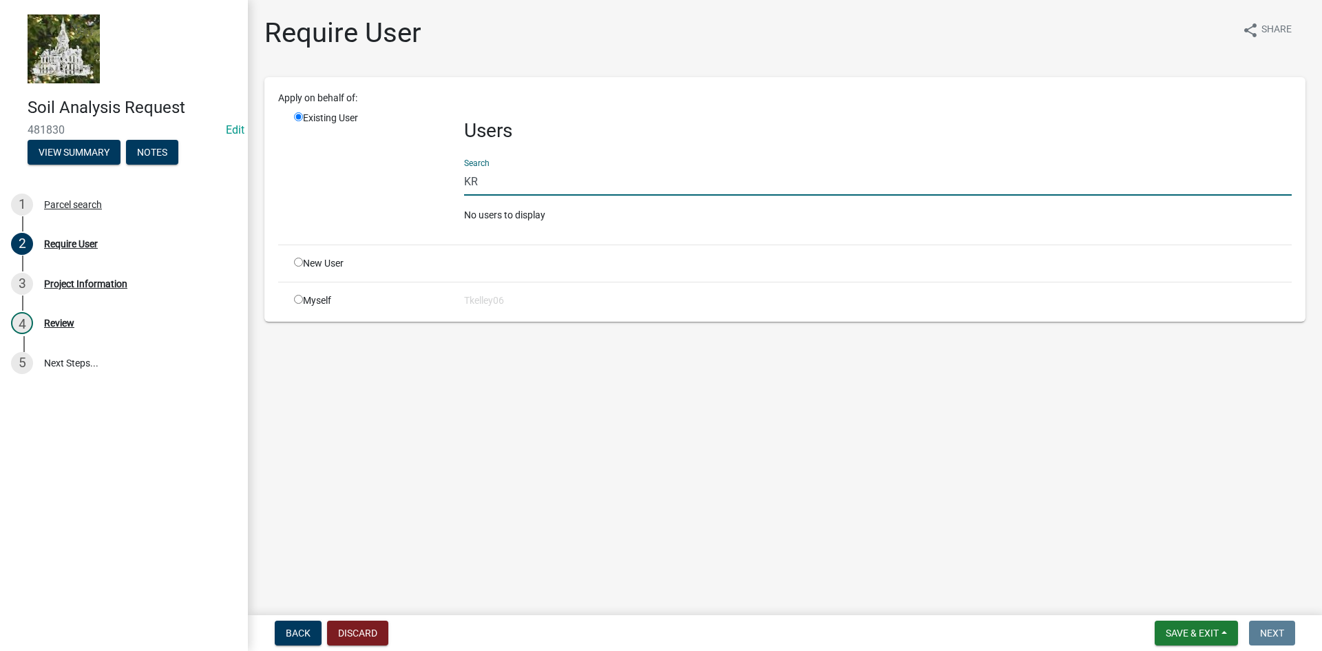
type input "K"
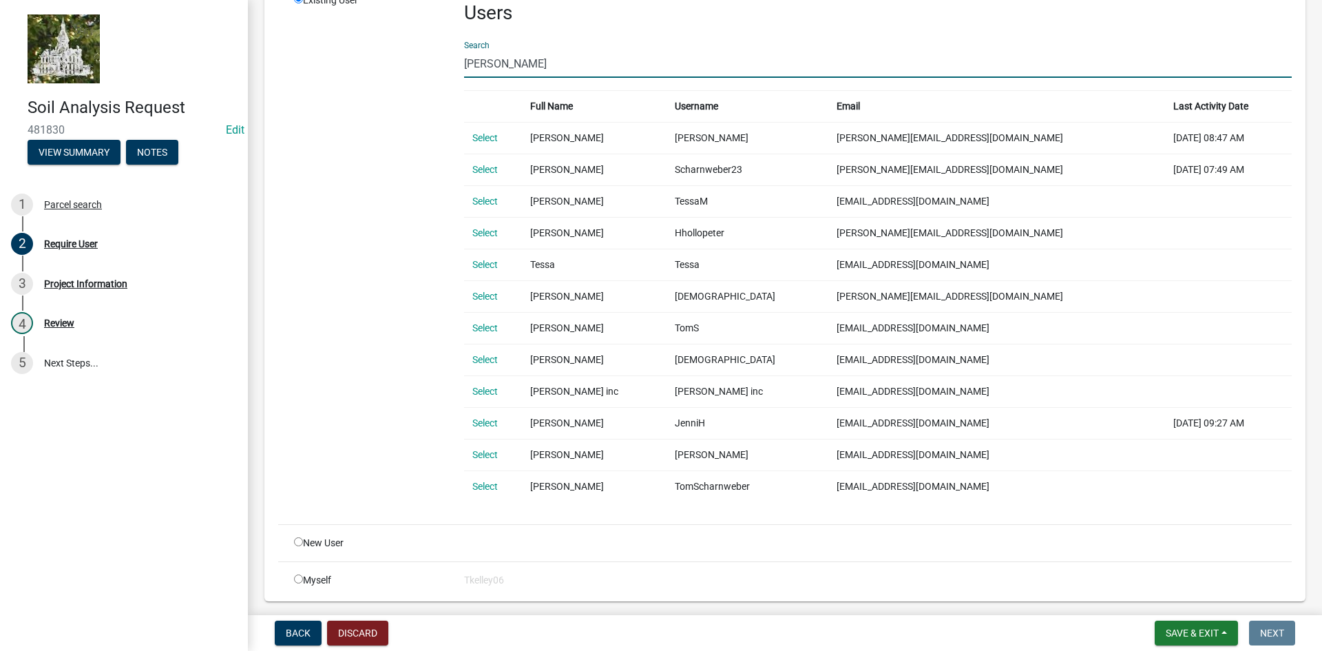
scroll to position [138, 0]
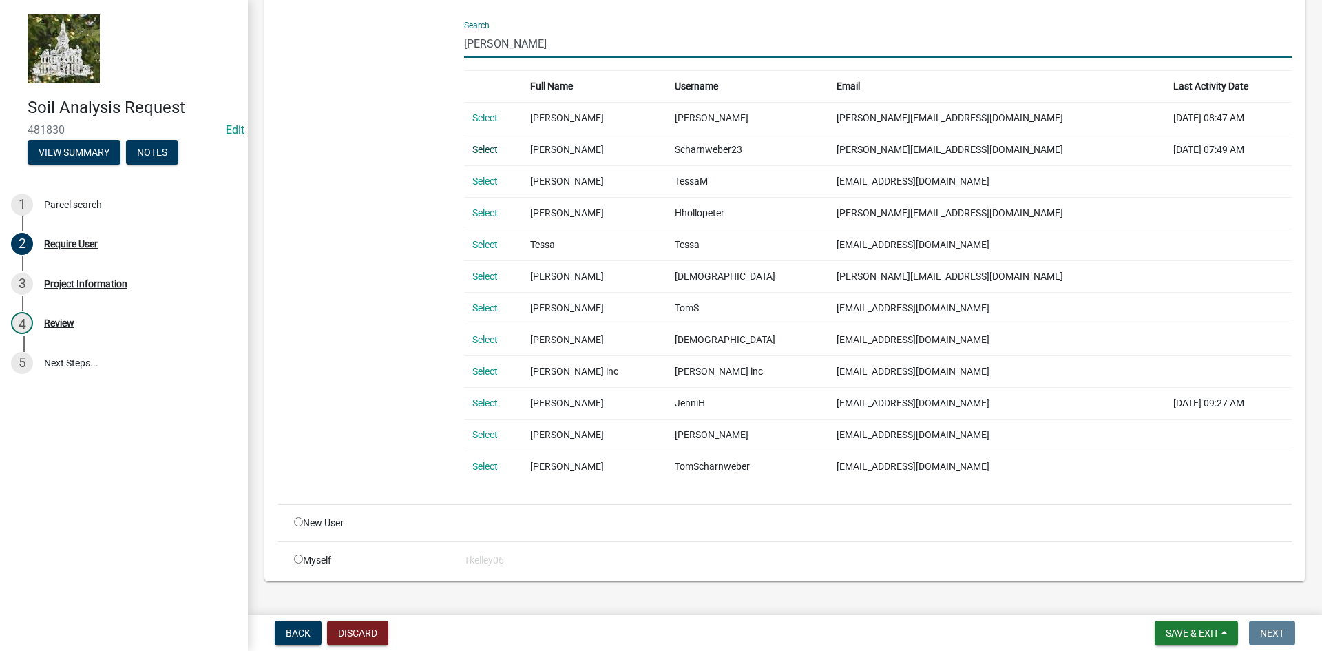
type input "[PERSON_NAME]"
click at [485, 149] on link "Select" at bounding box center [484, 149] width 25 height 11
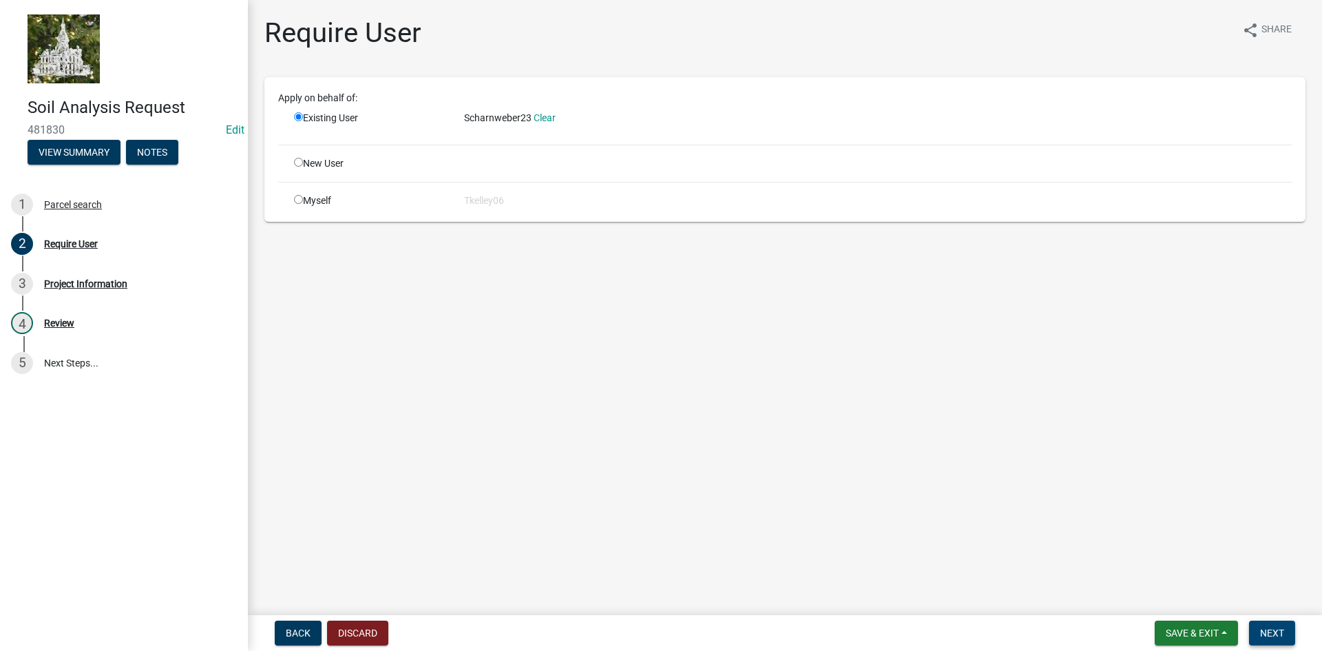
click at [1276, 625] on button "Next" at bounding box center [1272, 632] width 46 height 25
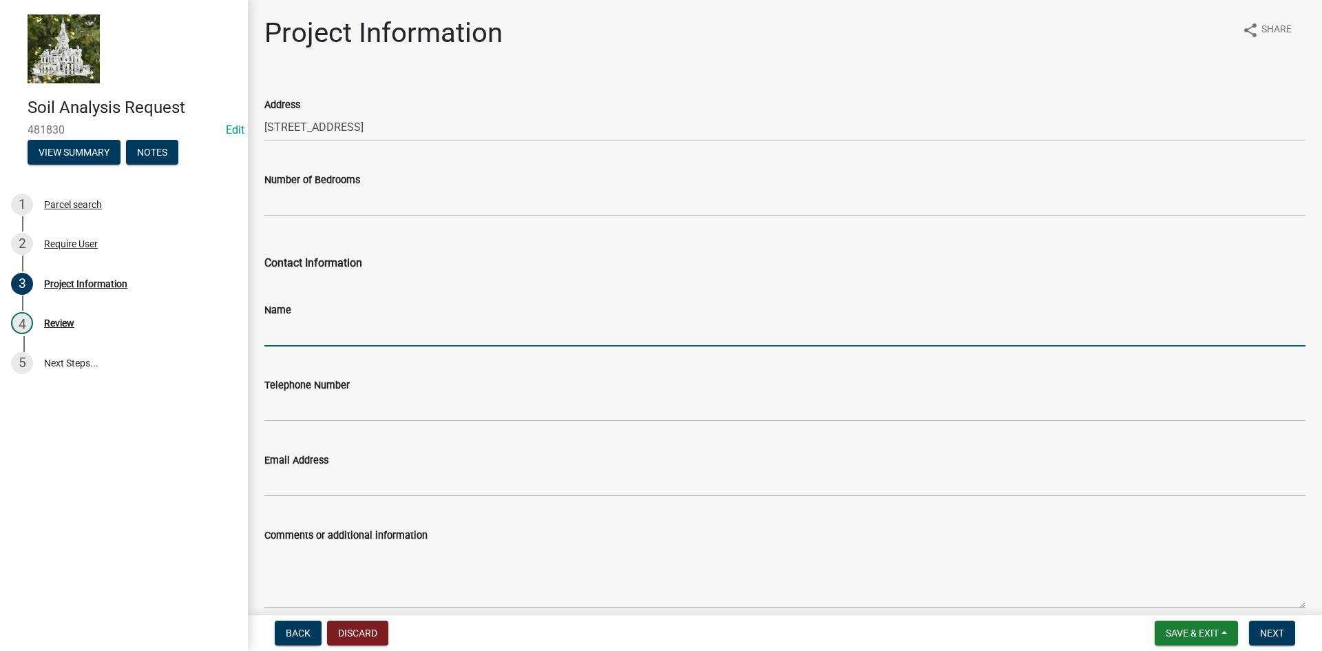
click at [461, 337] on input "Name" at bounding box center [784, 332] width 1041 height 28
type input "[PERSON_NAME]"
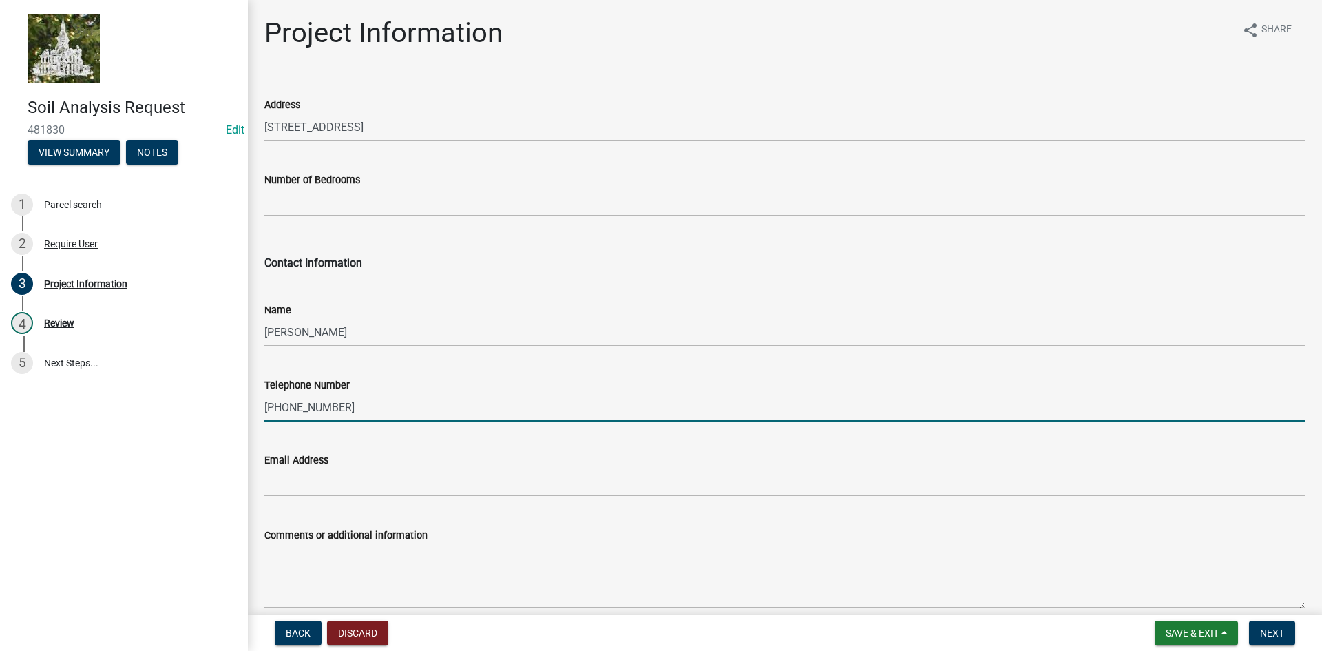
type input "[PHONE_NUMBER]"
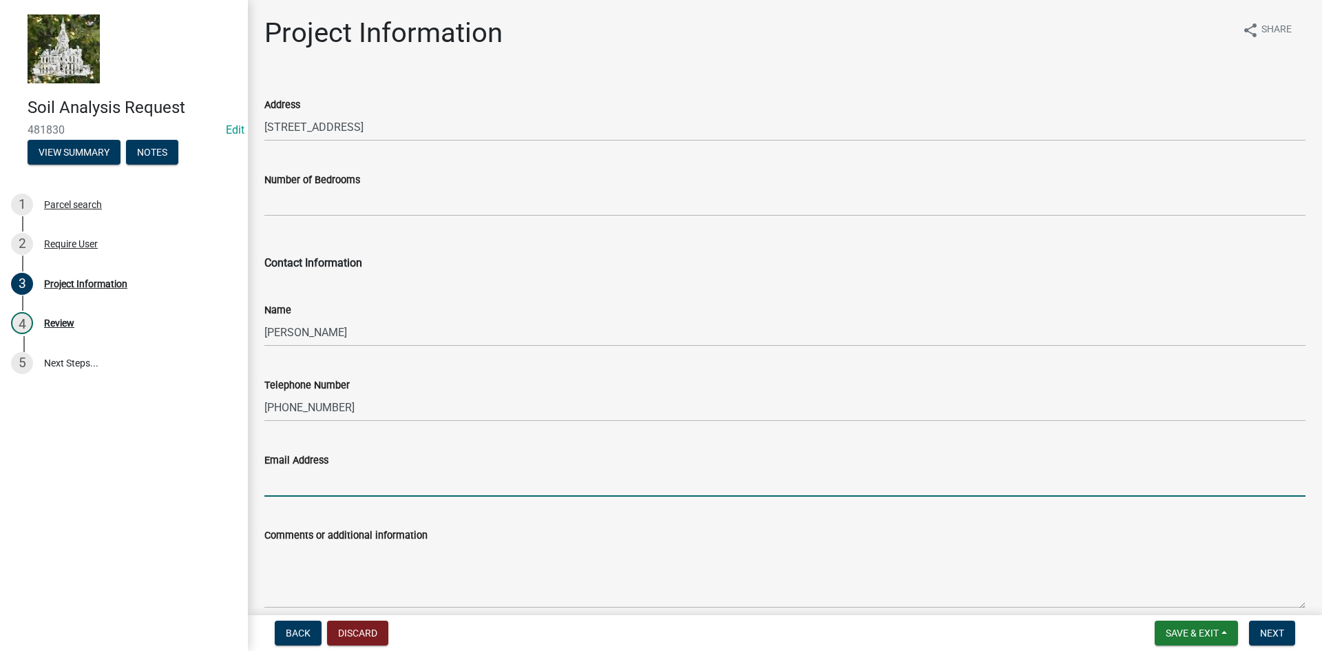
click at [341, 478] on input "Email Address" at bounding box center [784, 482] width 1041 height 28
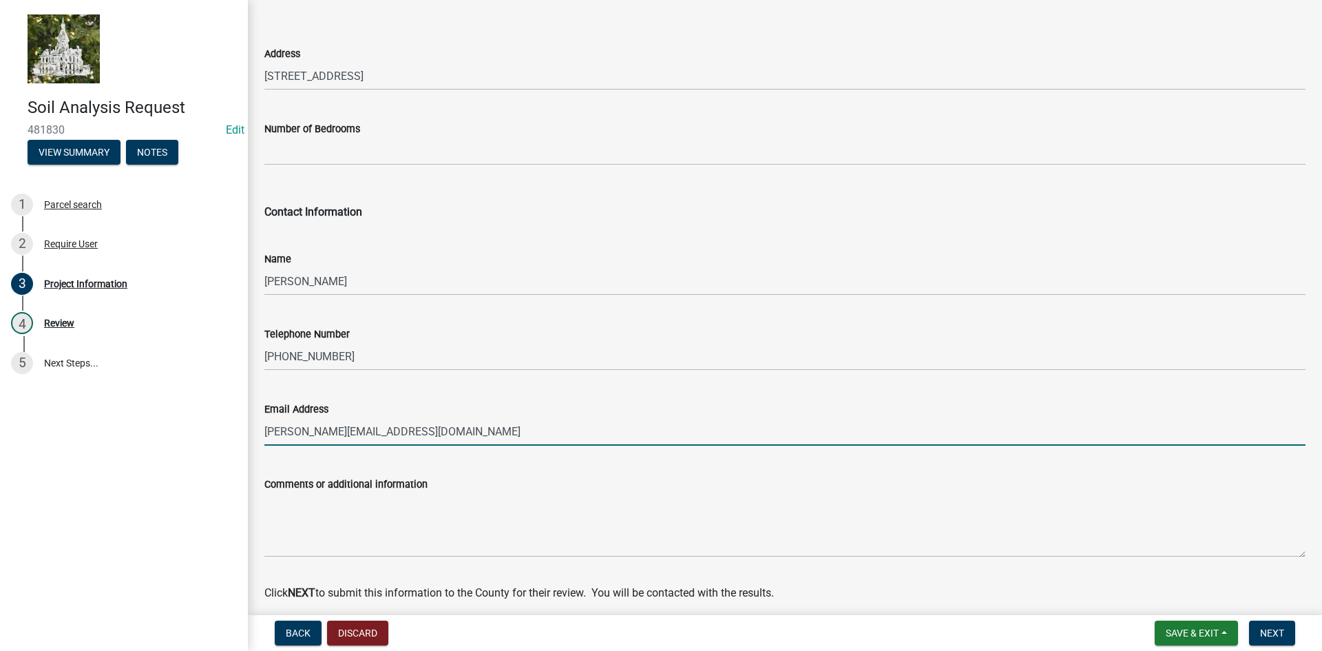
scroll to position [107, 0]
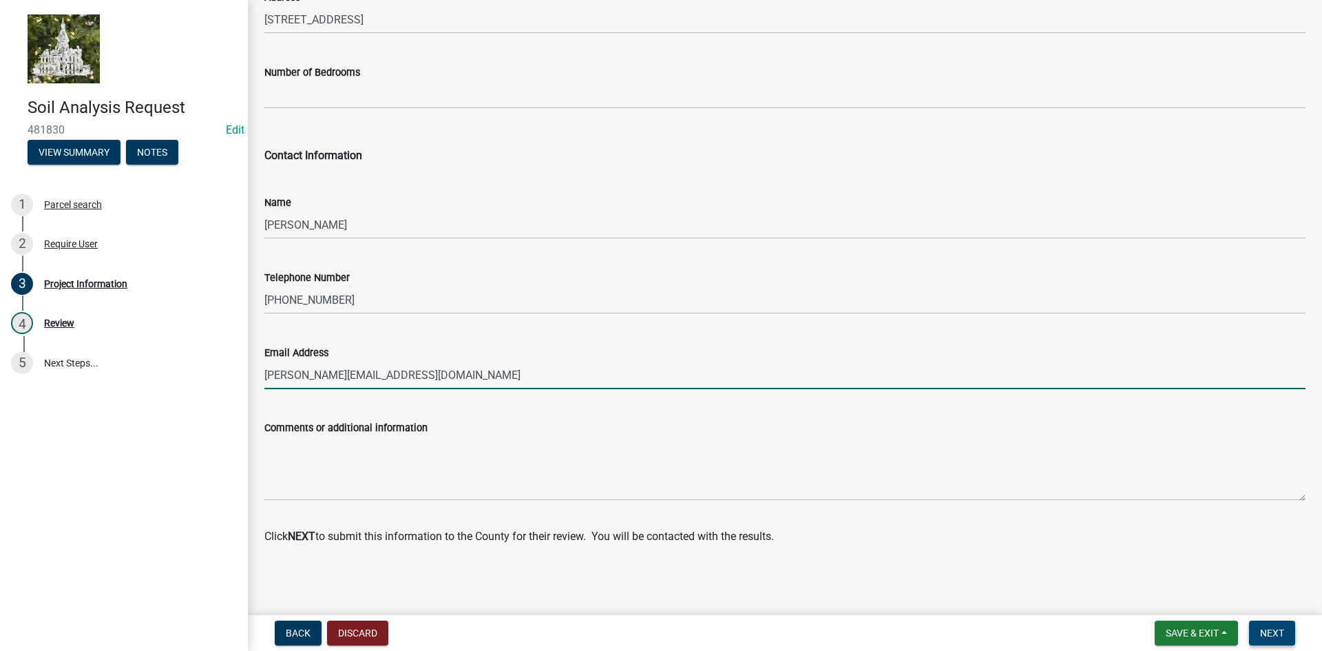
type input "[PERSON_NAME][EMAIL_ADDRESS][DOMAIN_NAME]"
click at [1273, 627] on span "Next" at bounding box center [1272, 632] width 24 height 11
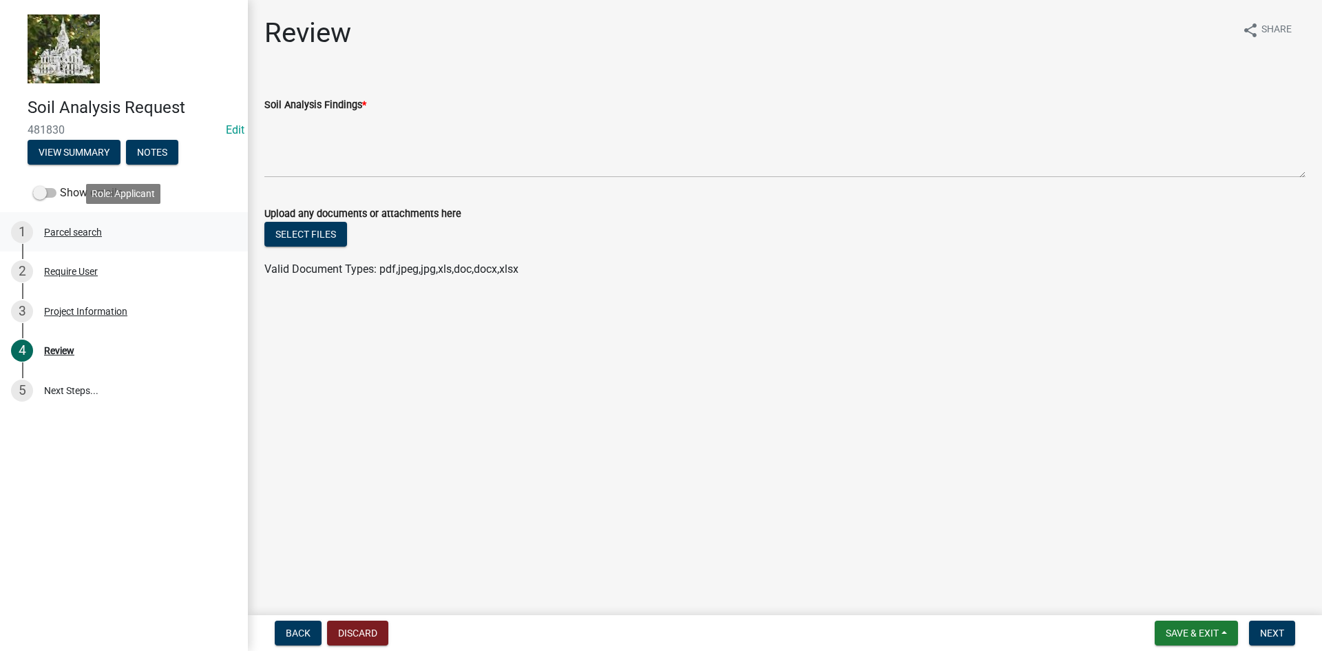
click at [74, 231] on div "Parcel search" at bounding box center [73, 232] width 58 height 10
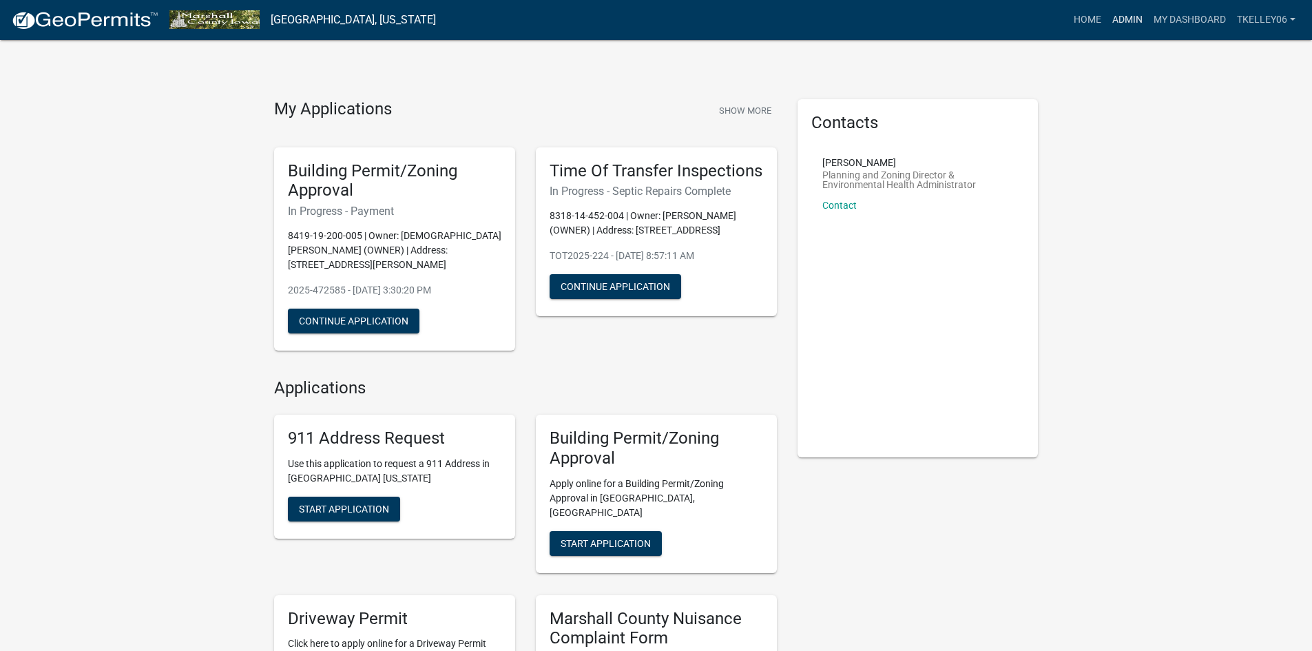
click at [1117, 15] on link "Admin" at bounding box center [1126, 20] width 41 height 26
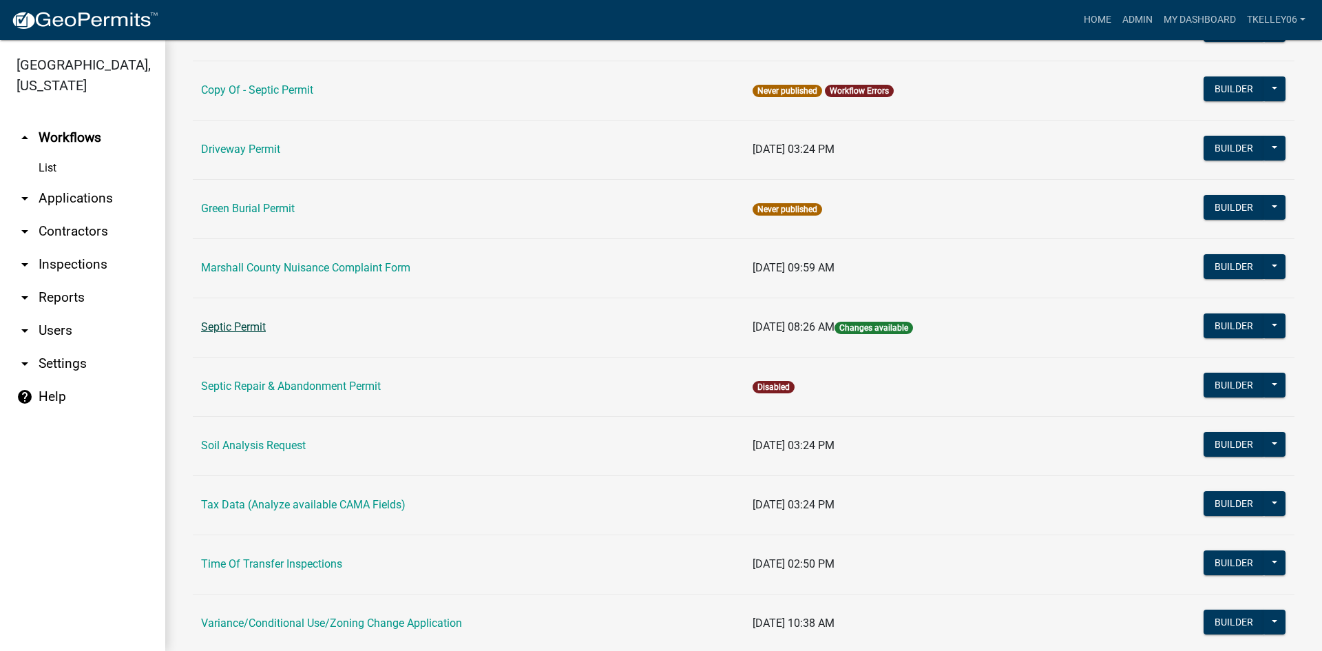
scroll to position [138, 0]
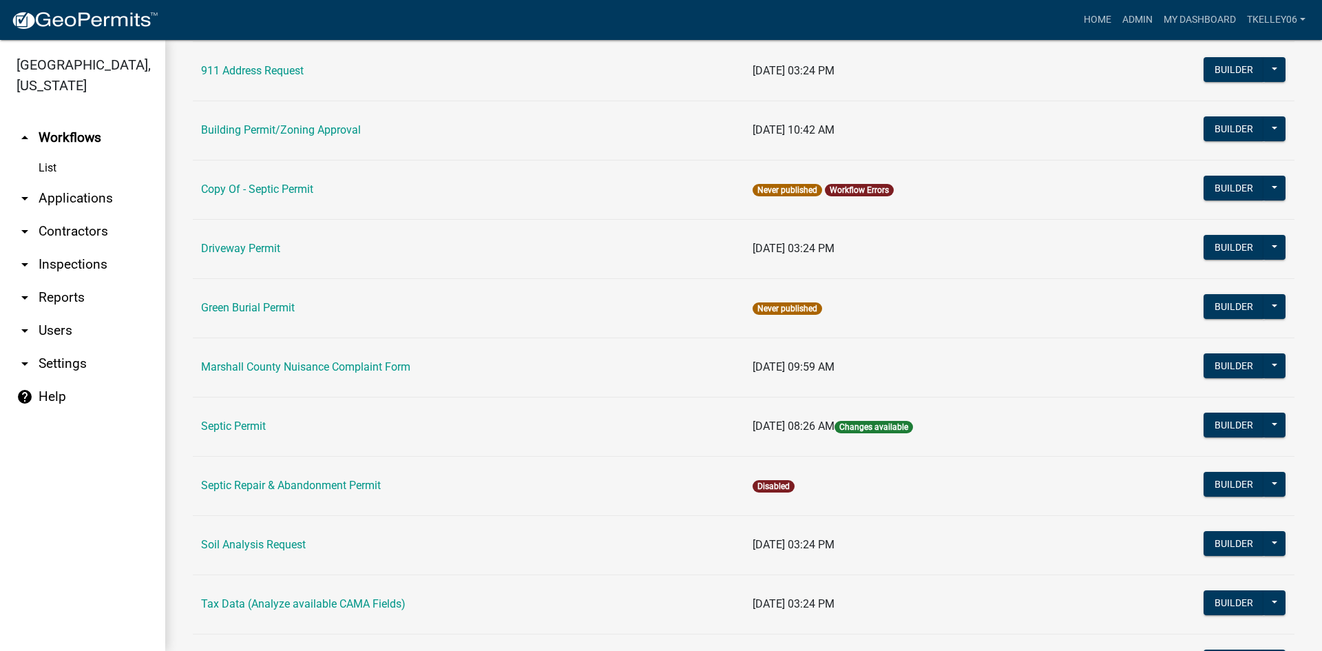
click at [103, 182] on link "arrow_drop_down Applications" at bounding box center [82, 198] width 165 height 33
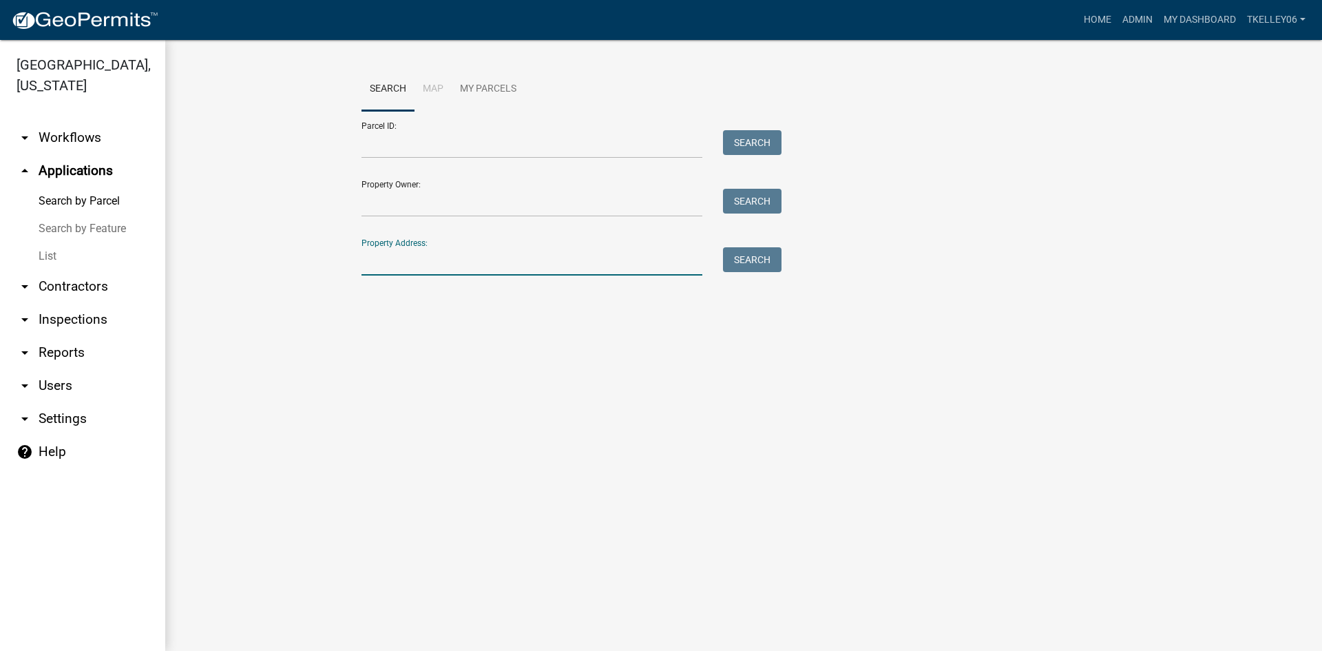
click at [406, 274] on input "Property Address:" at bounding box center [531, 261] width 341 height 28
type input "2"
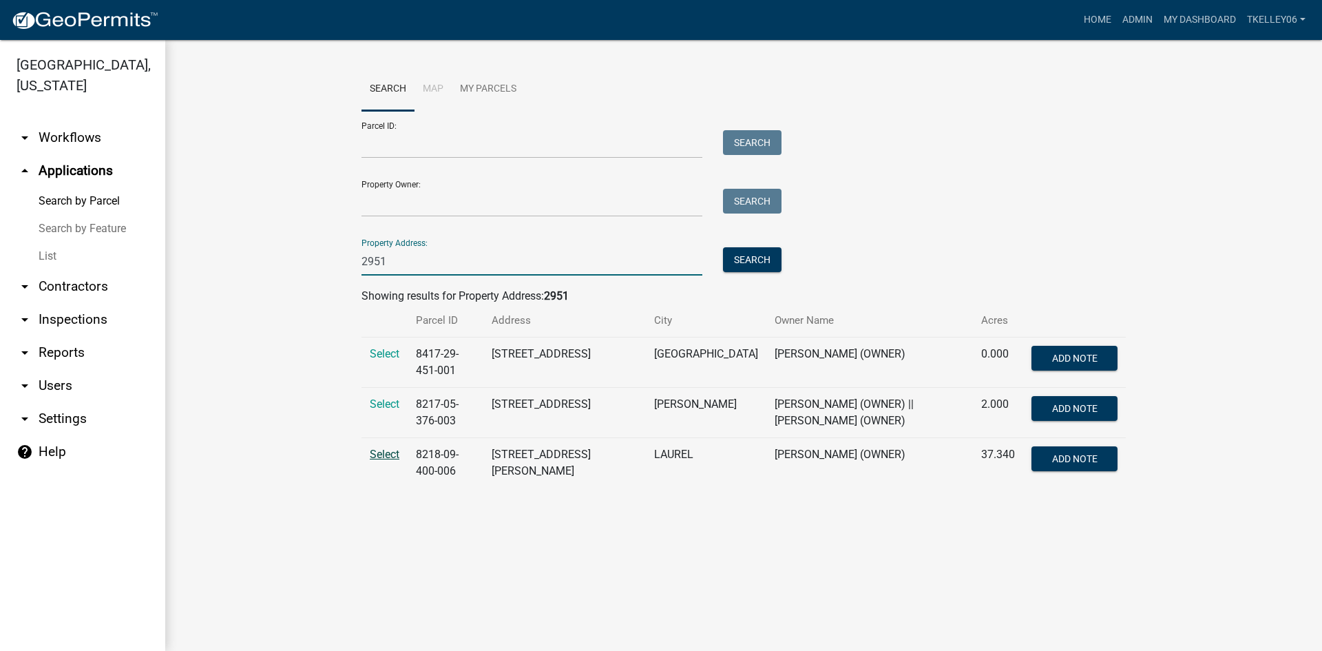
type input "2951"
click at [386, 456] on span "Select" at bounding box center [385, 453] width 30 height 13
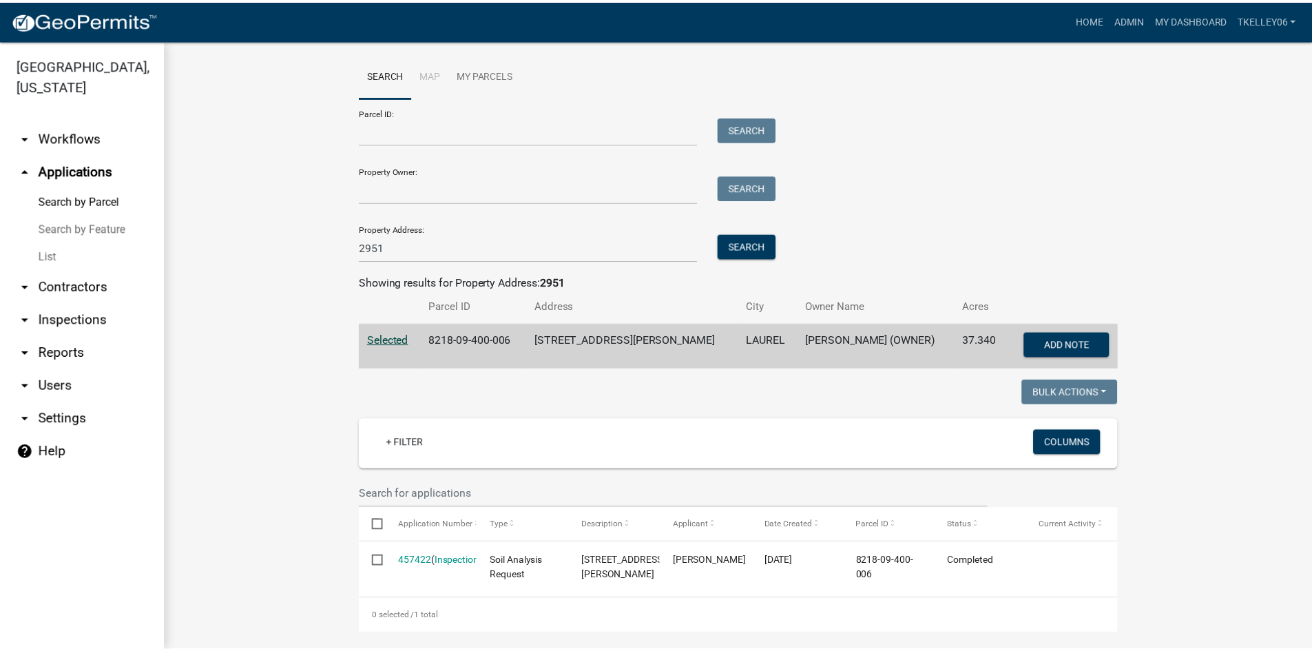
scroll to position [24, 0]
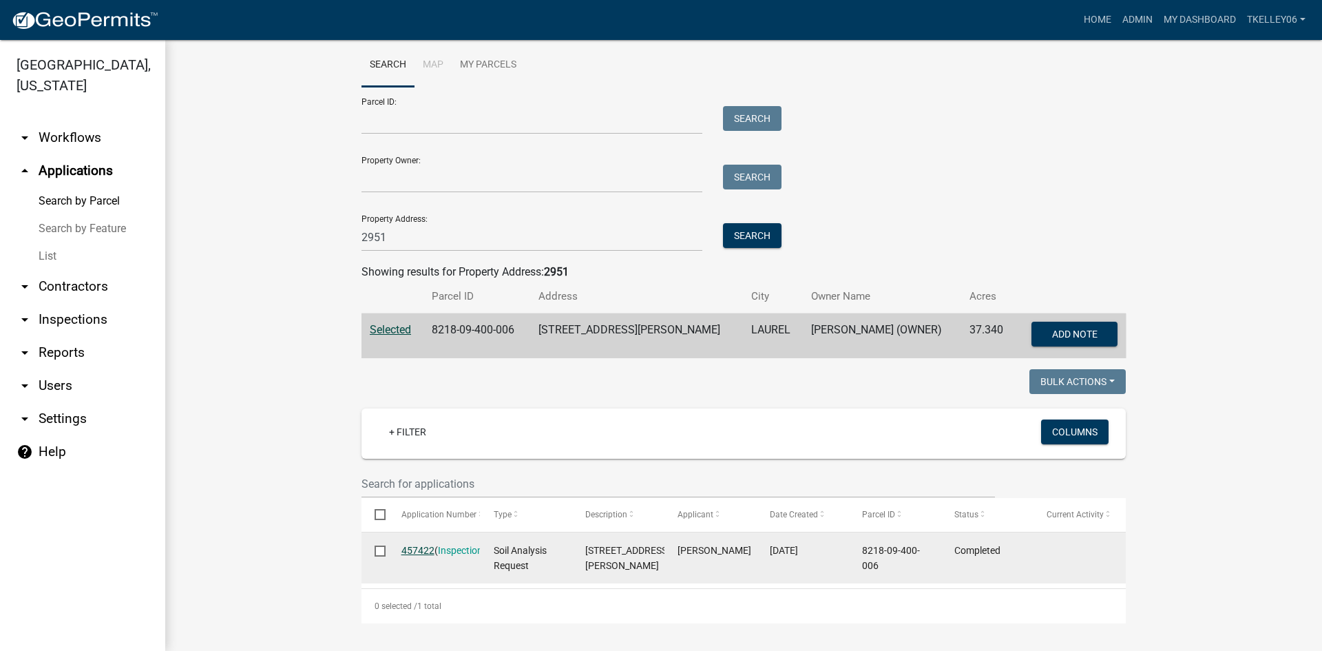
click at [407, 551] on link "457422" at bounding box center [417, 550] width 33 height 11
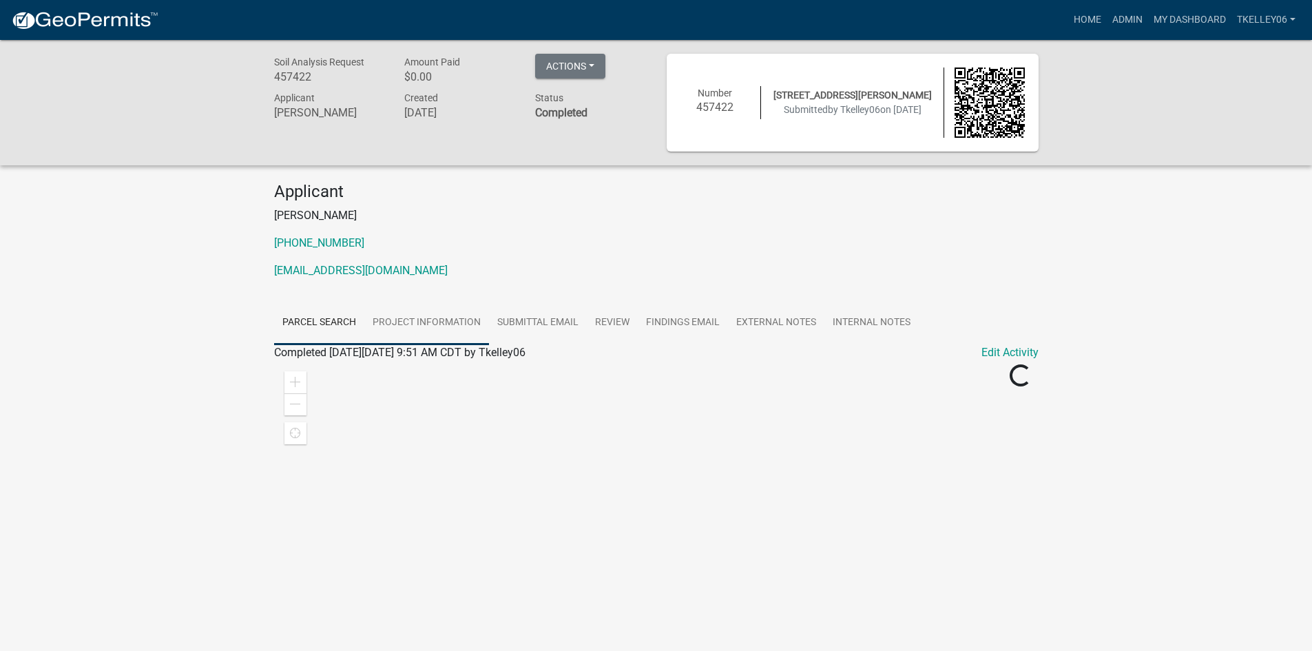
click at [436, 323] on link "Project Information" at bounding box center [426, 323] width 125 height 44
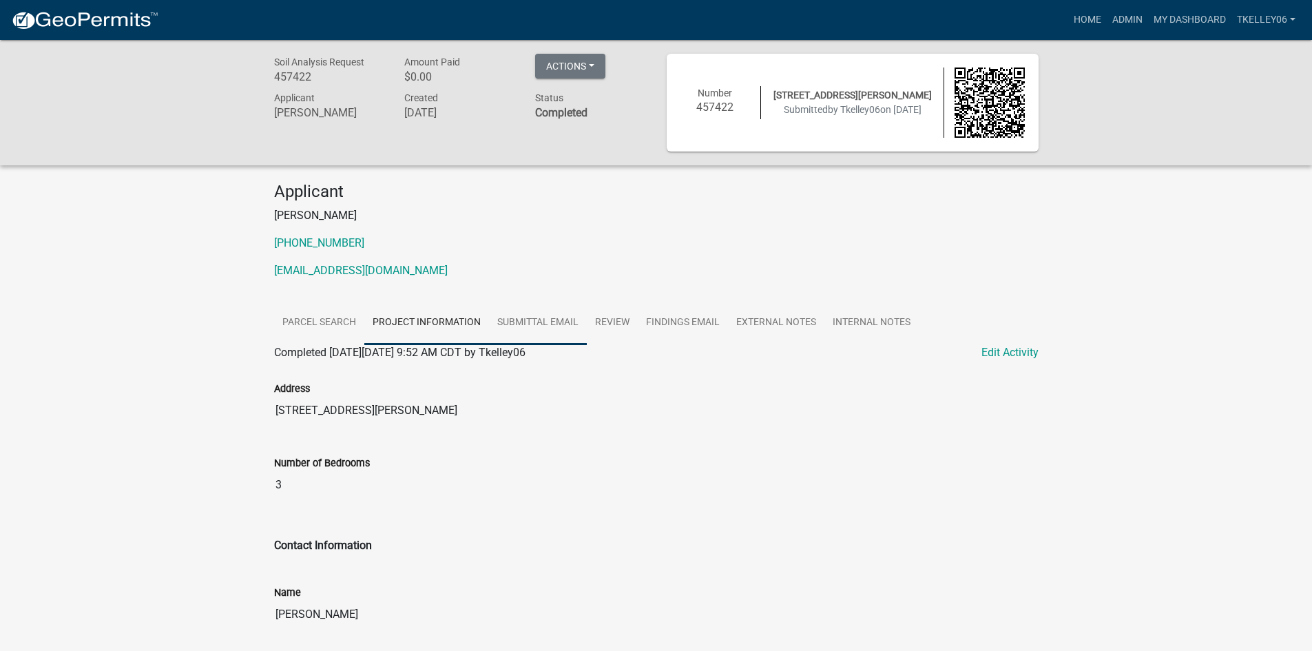
click at [528, 327] on link "Submittal Email" at bounding box center [538, 323] width 98 height 44
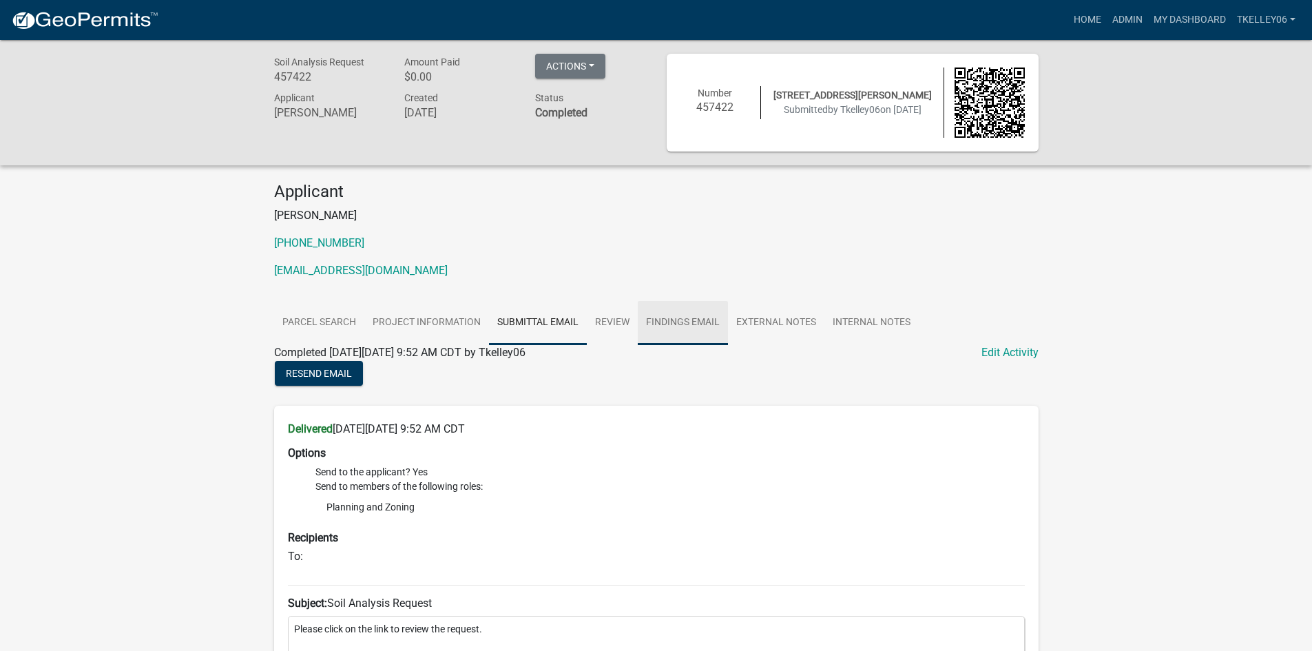
click at [668, 327] on link "Findings Email" at bounding box center [683, 323] width 90 height 44
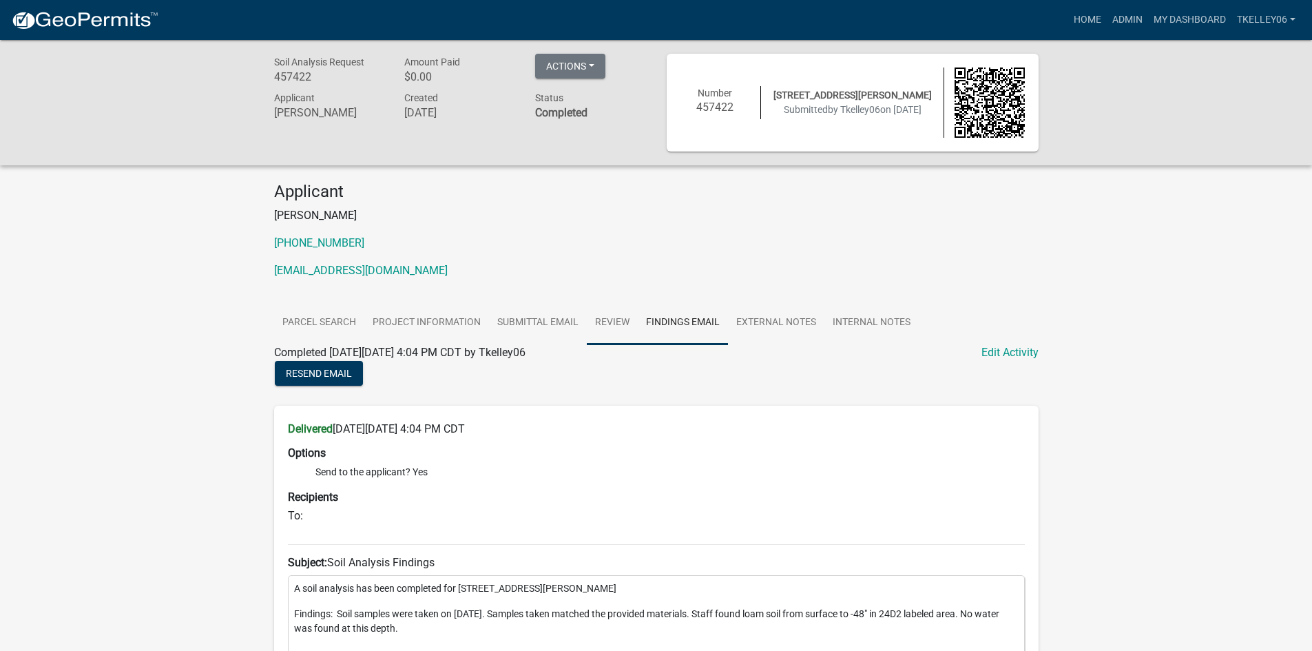
click at [617, 324] on link "Review" at bounding box center [612, 323] width 51 height 44
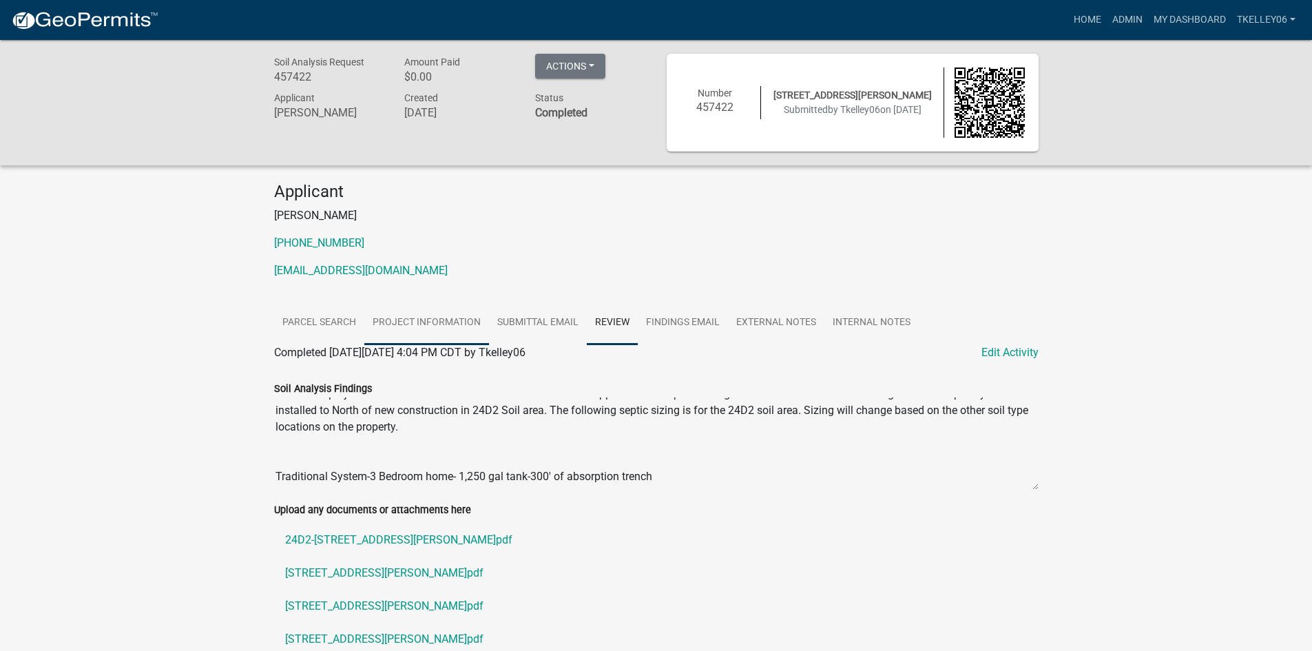
click at [436, 319] on link "Project Information" at bounding box center [426, 323] width 125 height 44
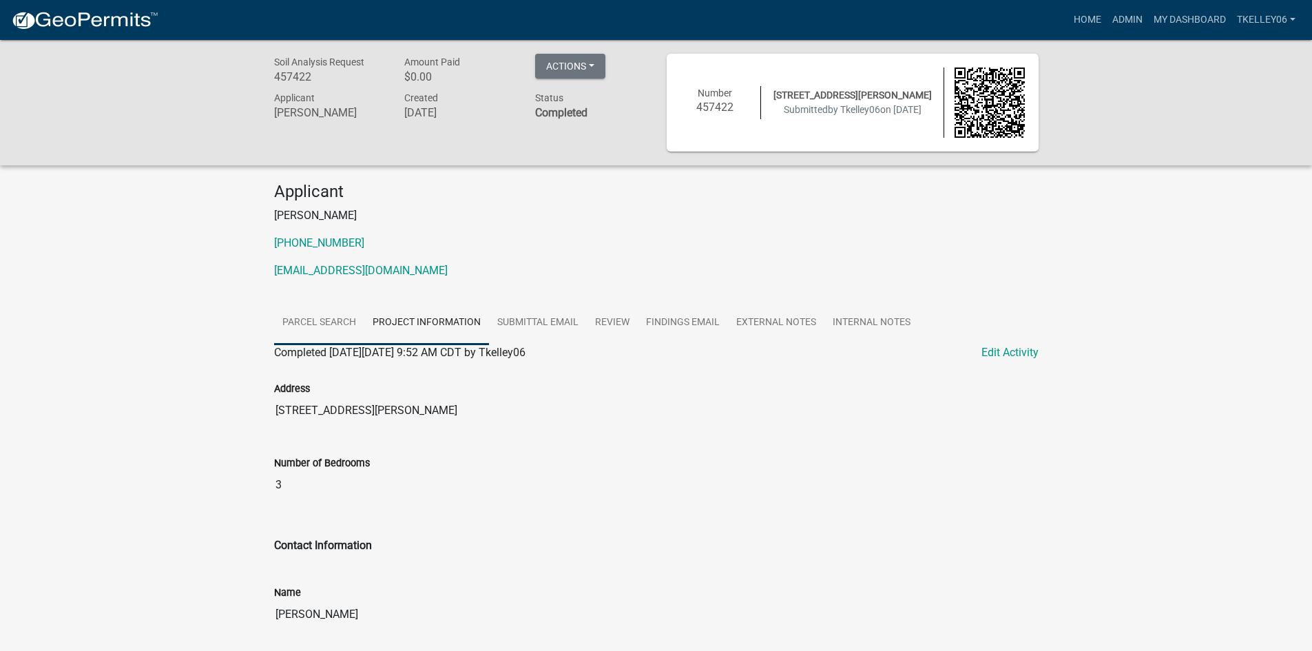
click at [339, 316] on link "Parcel search" at bounding box center [319, 323] width 90 height 44
